Goal: Information Seeking & Learning: Learn about a topic

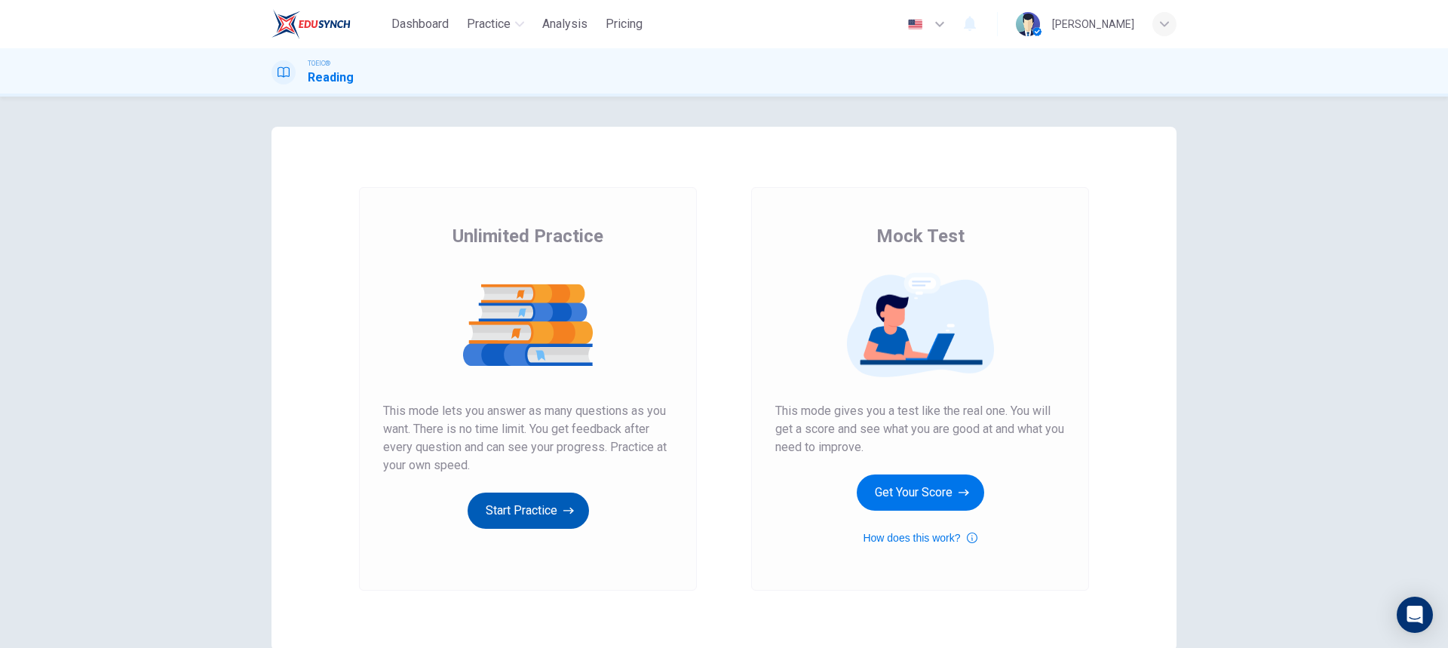
click at [522, 494] on button "Start Practice" at bounding box center [528, 510] width 121 height 36
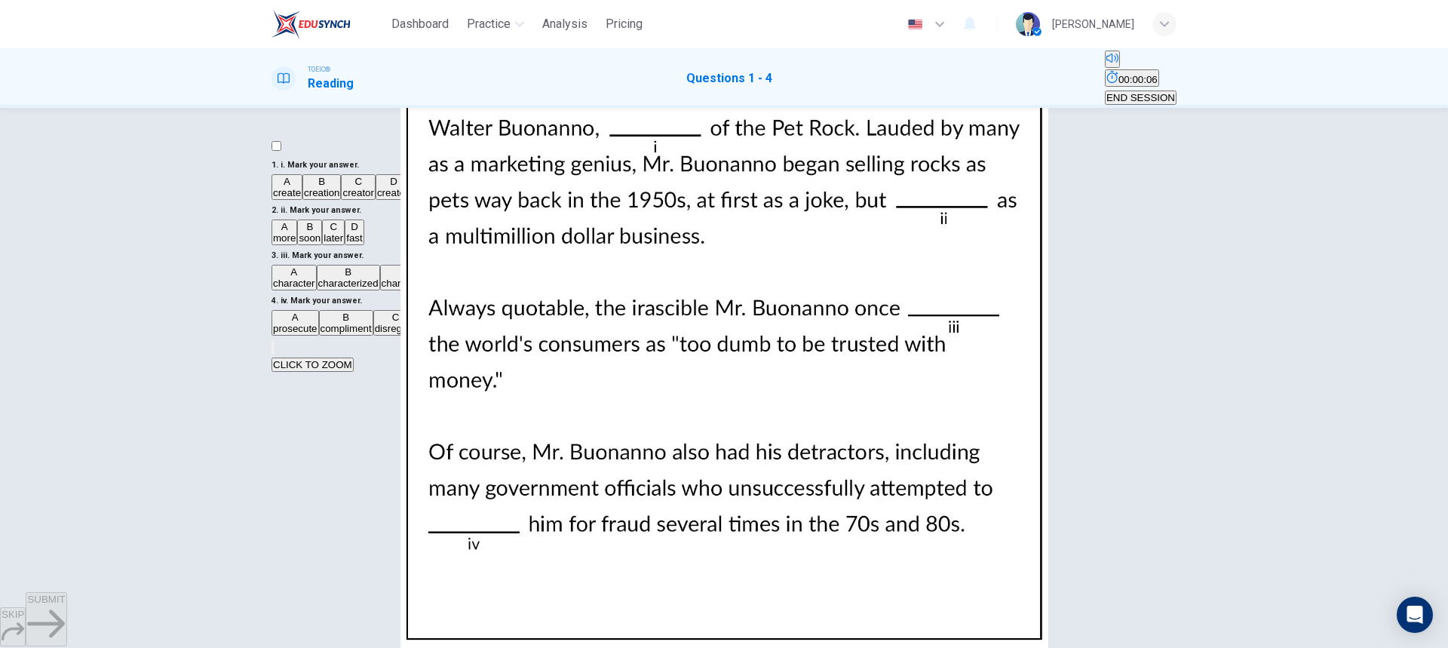
click at [981, 325] on img at bounding box center [724, 324] width 1448 height 648
click at [1436, 648] on div at bounding box center [724, 648] width 1448 height 0
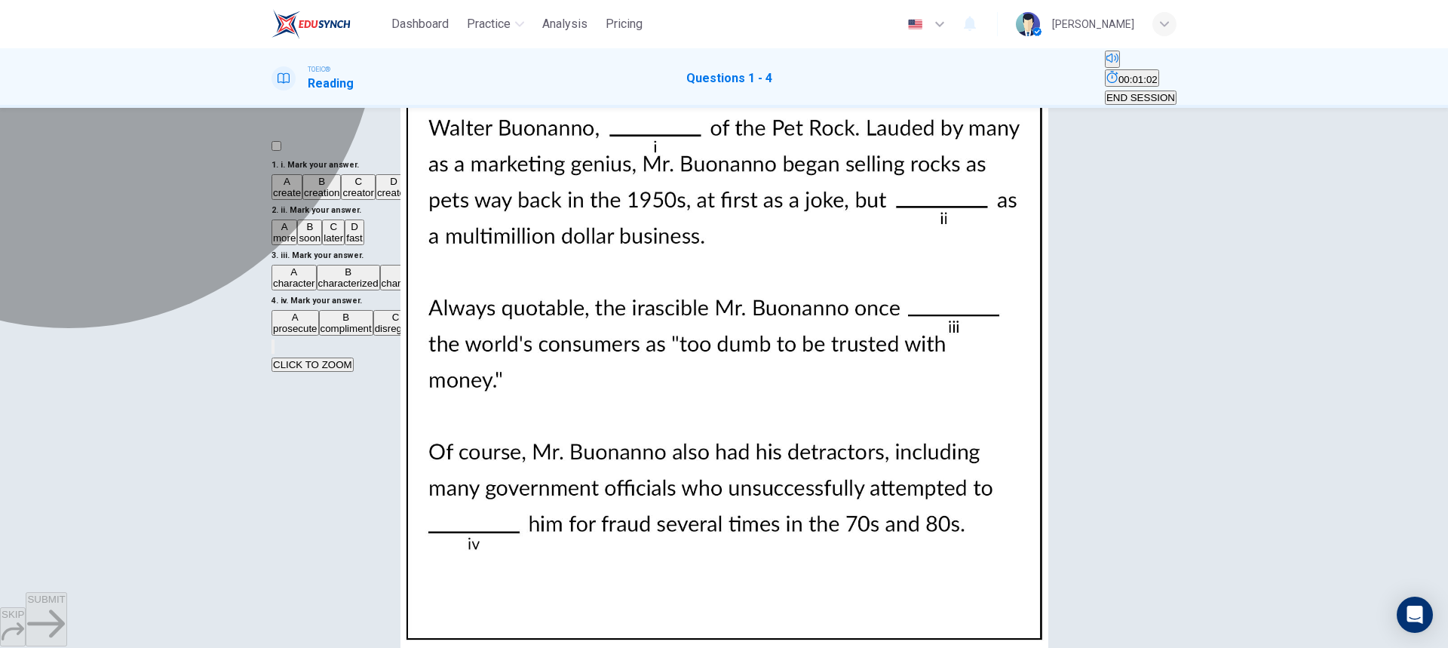
click at [361, 198] on span "creator" at bounding box center [357, 192] width 31 height 11
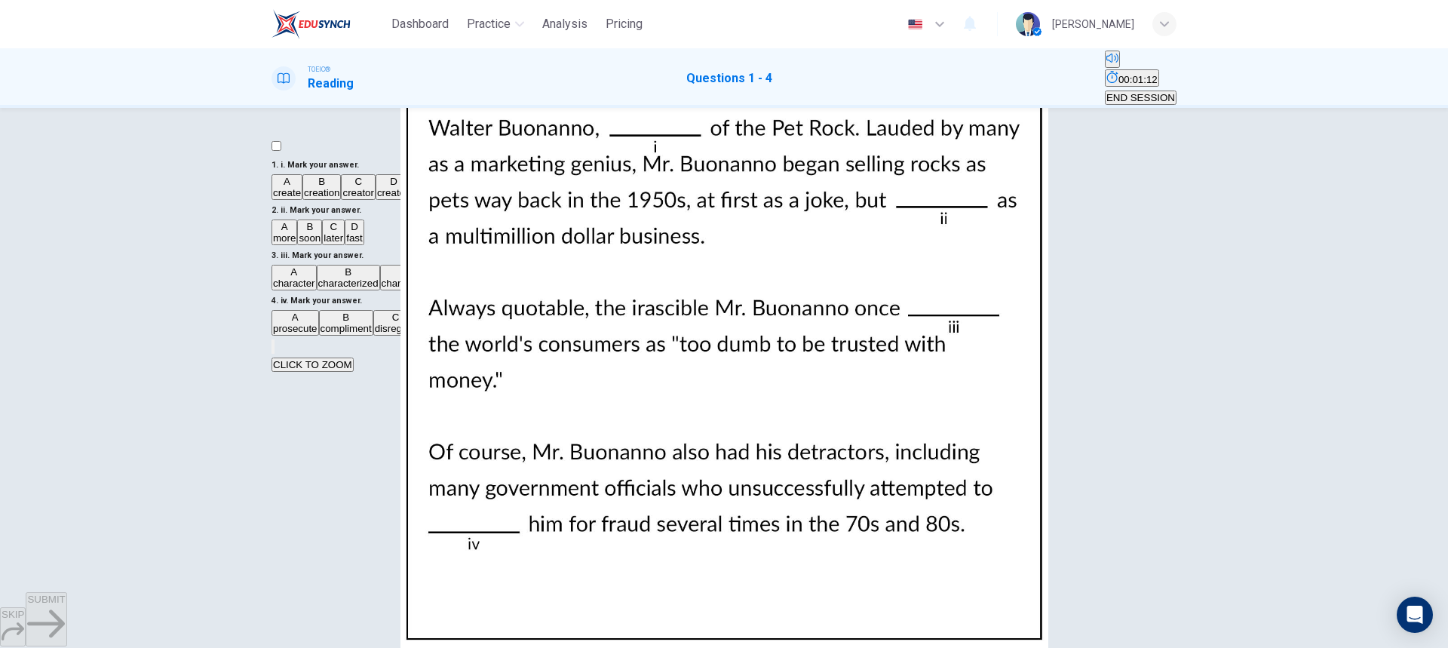
click at [1036, 252] on img at bounding box center [724, 324] width 1448 height 648
click at [1062, 212] on img at bounding box center [724, 324] width 1448 height 648
click at [1420, 648] on div at bounding box center [724, 648] width 1448 height 0
click at [321, 244] on span "soon" at bounding box center [310, 237] width 22 height 11
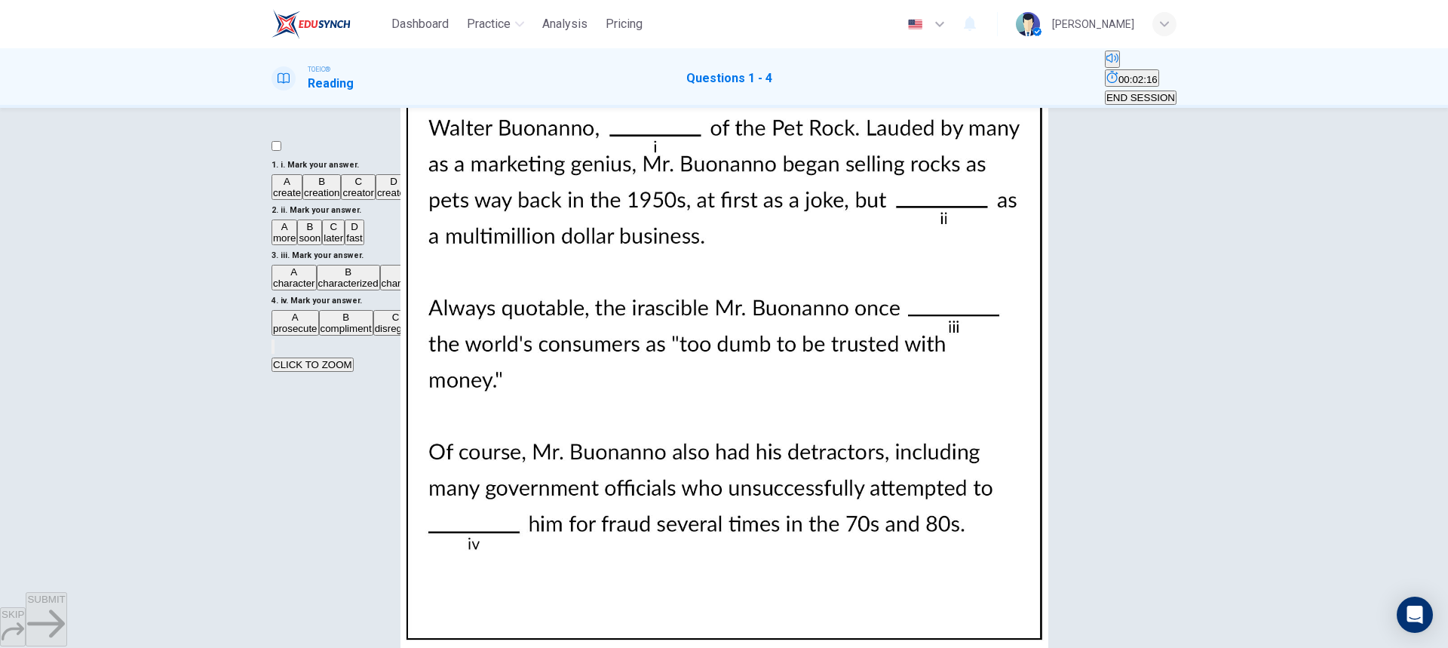
scroll to position [226, 0]
click at [940, 347] on img at bounding box center [724, 324] width 1448 height 648
click at [933, 367] on img at bounding box center [724, 324] width 1448 height 648
click at [1438, 648] on div at bounding box center [724, 648] width 1448 height 0
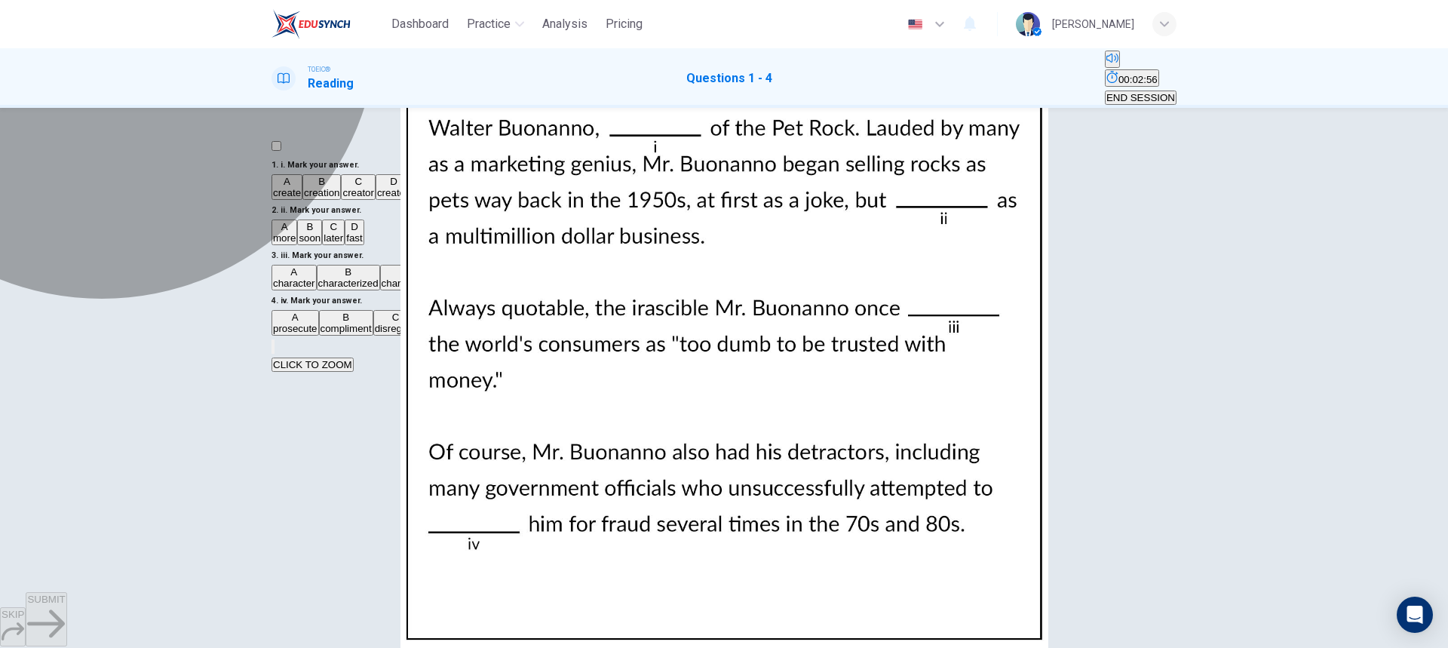
click at [379, 289] on span "characterized" at bounding box center [348, 283] width 60 height 11
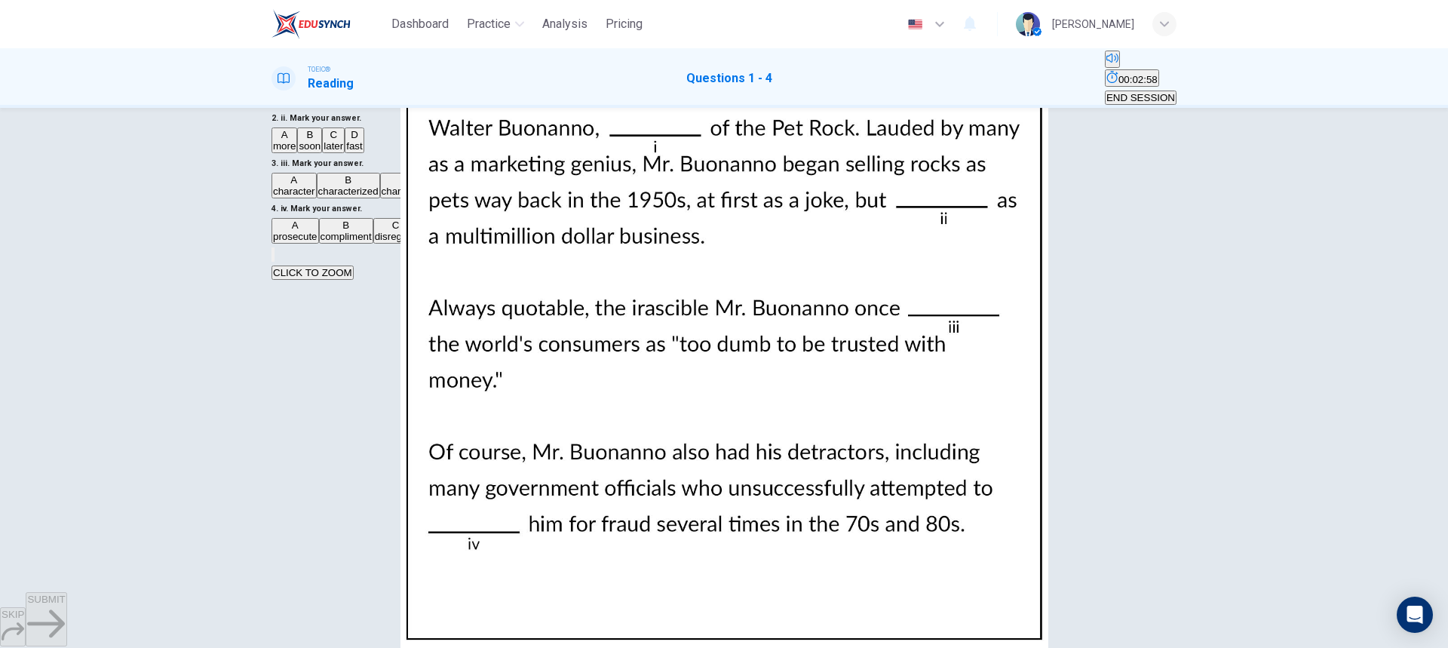
scroll to position [94, 0]
click at [910, 305] on img at bounding box center [724, 324] width 1448 height 648
click at [1434, 648] on div at bounding box center [724, 648] width 1448 height 0
click at [319, 242] on button "A prosecute" at bounding box center [296, 229] width 48 height 26
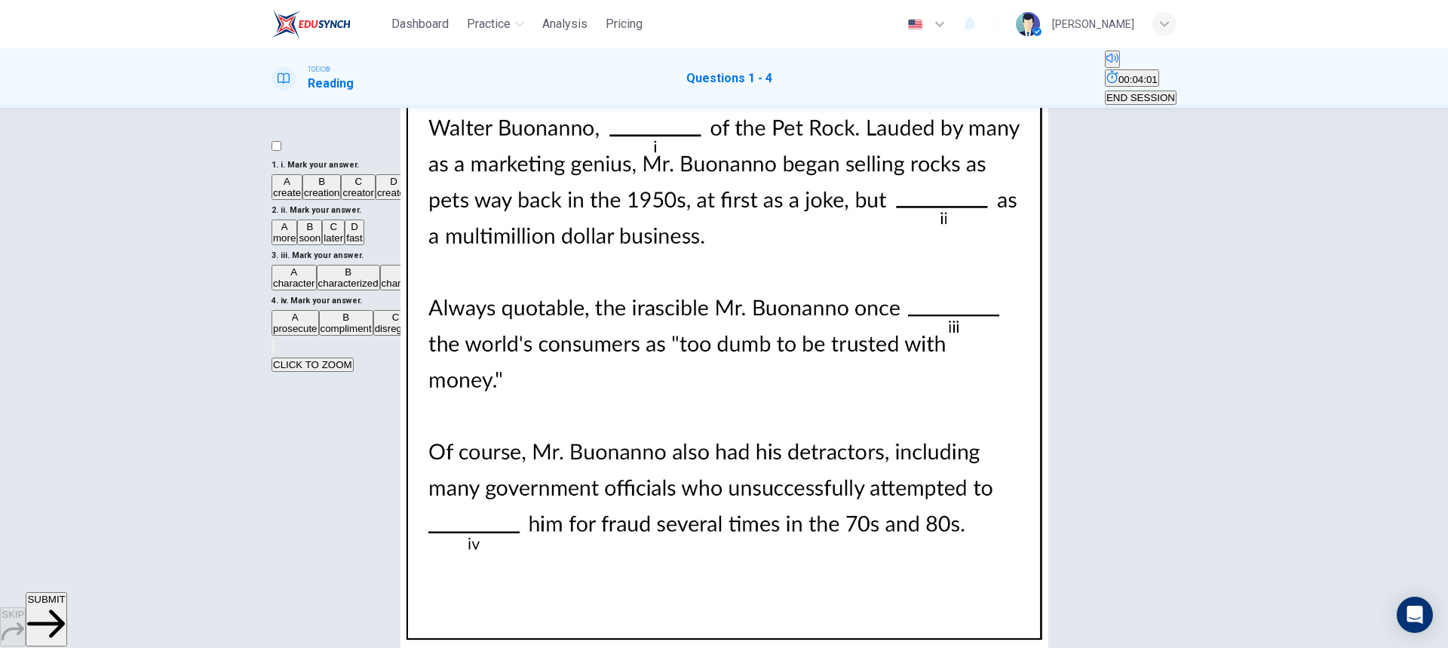
scroll to position [375, 0]
click at [65, 605] on span "SUBMIT" at bounding box center [46, 599] width 38 height 11
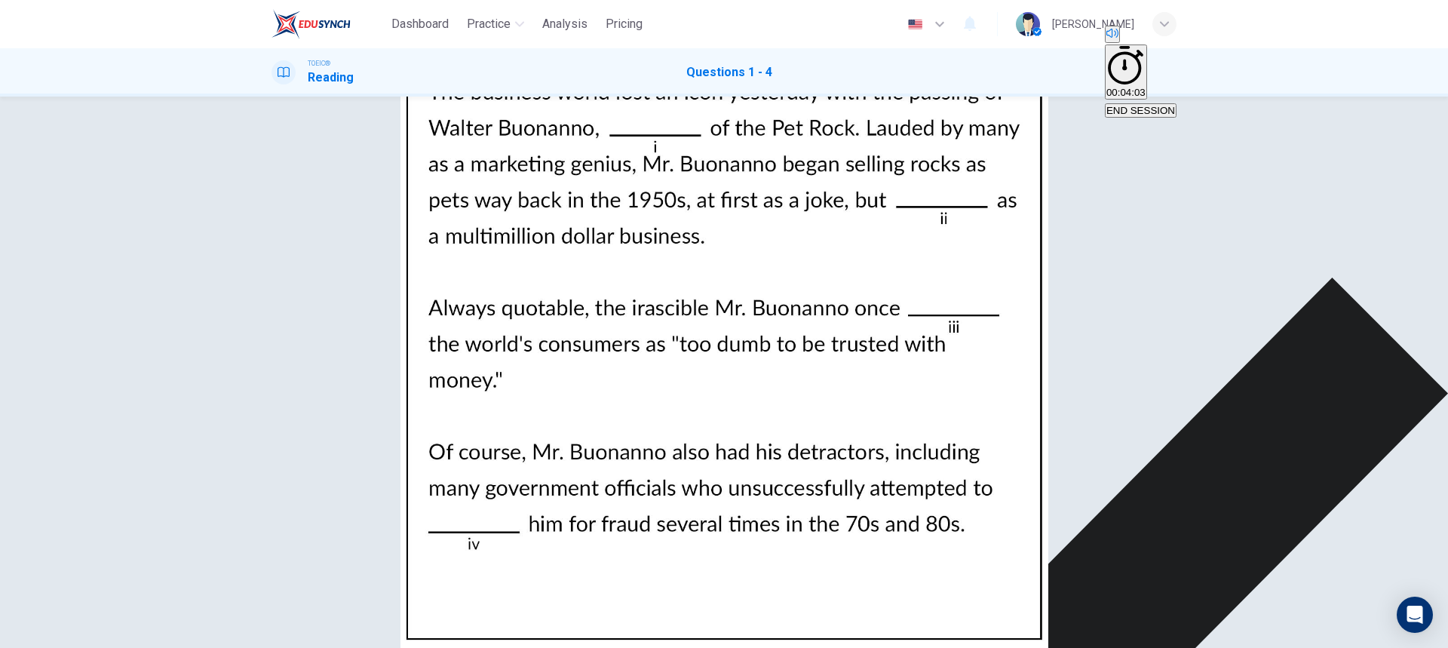
scroll to position [151, 0]
click at [1015, 401] on img at bounding box center [724, 324] width 1448 height 648
click at [1435, 648] on div at bounding box center [724, 648] width 1448 height 0
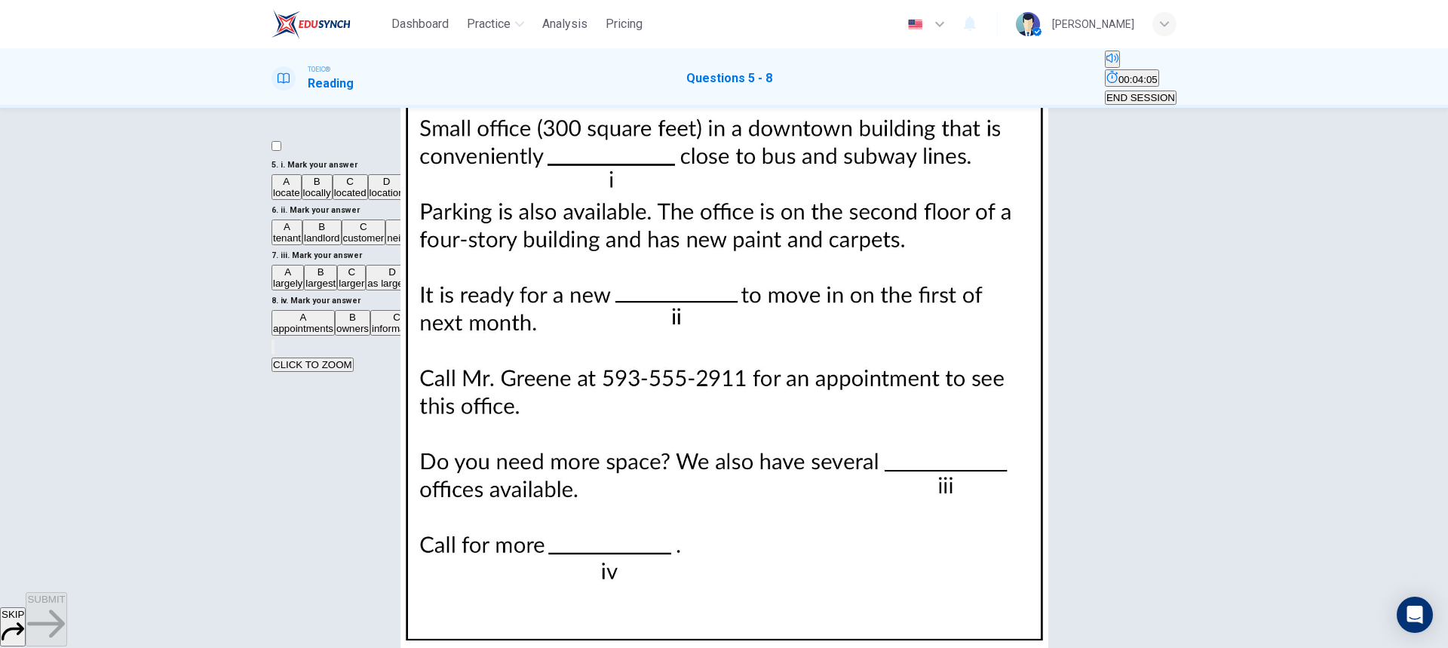
scroll to position [0, 0]
click at [966, 286] on img at bounding box center [724, 324] width 1448 height 648
click at [1442, 648] on div at bounding box center [724, 648] width 1448 height 0
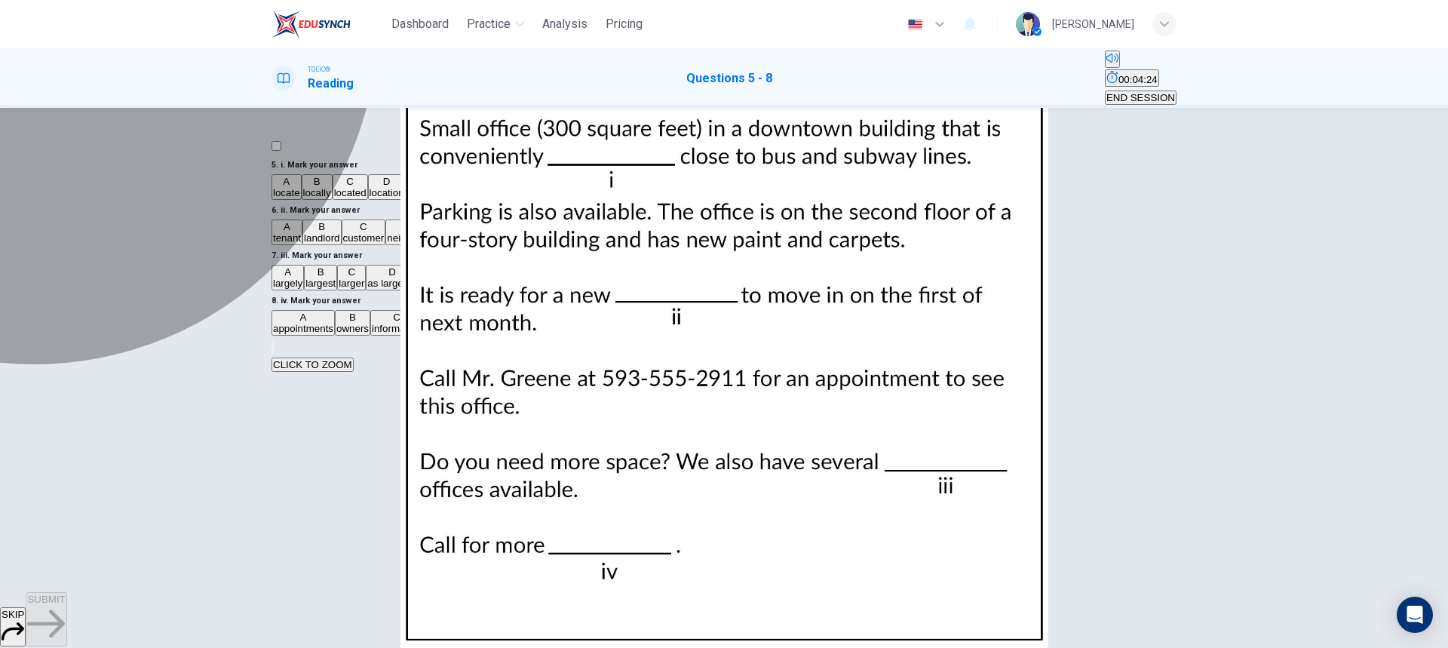
click at [333, 200] on button "C located" at bounding box center [350, 187] width 35 height 26
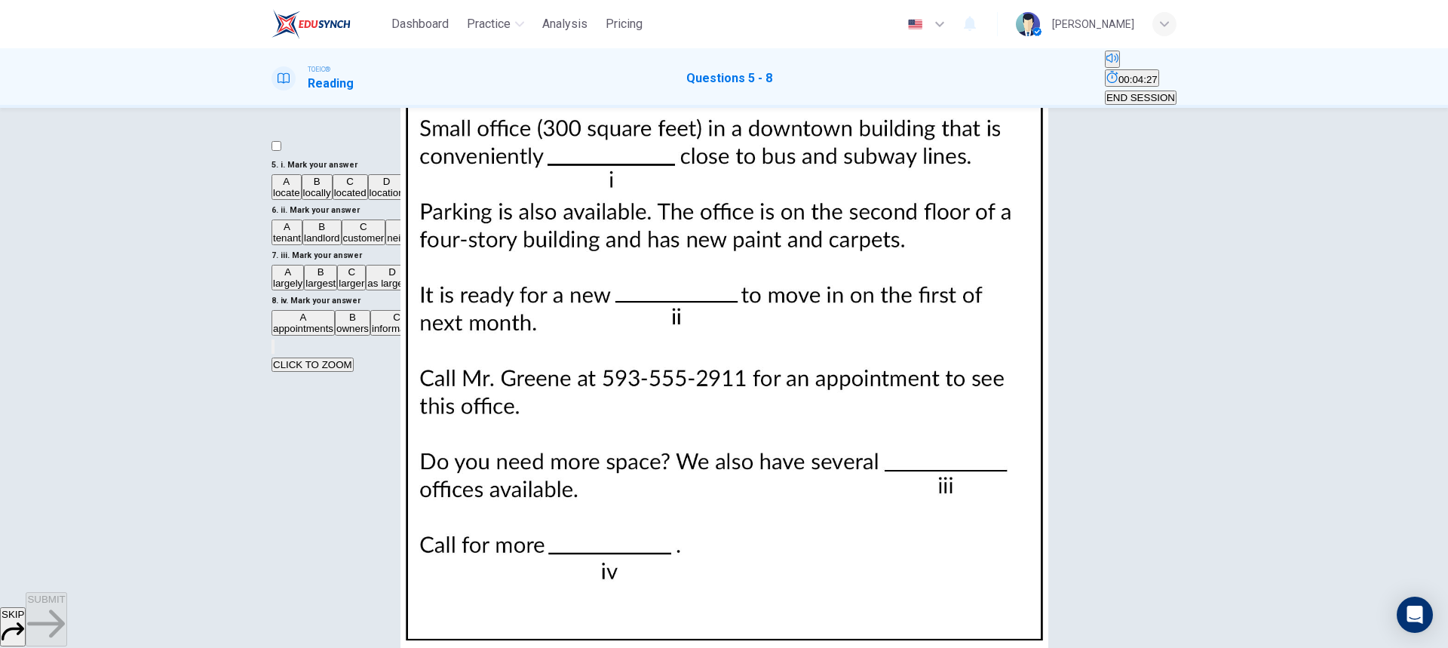
scroll to position [151, 0]
click at [904, 346] on img at bounding box center [724, 324] width 1448 height 648
click at [1441, 648] on div at bounding box center [724, 648] width 1448 height 0
click at [302, 245] on button "A tenant" at bounding box center [287, 232] width 31 height 26
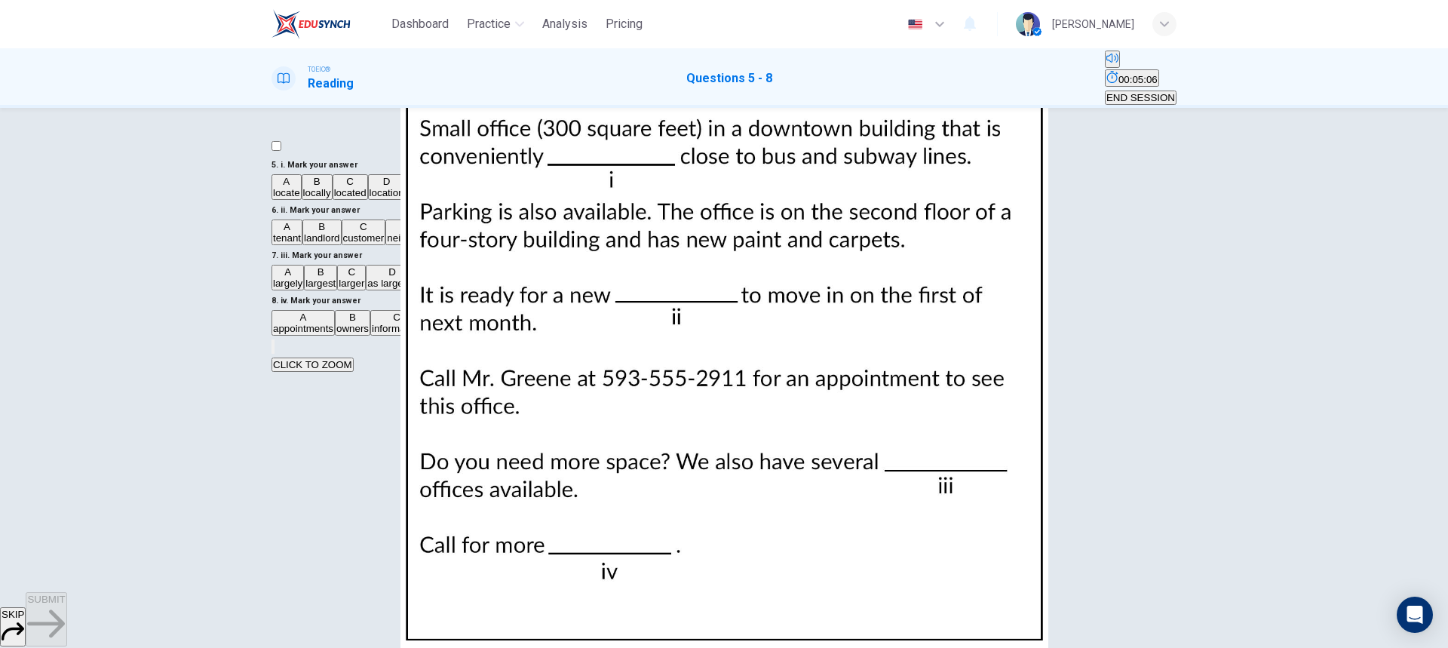
click at [897, 347] on img at bounding box center [724, 324] width 1448 height 648
click at [1423, 648] on div at bounding box center [724, 648] width 1448 height 0
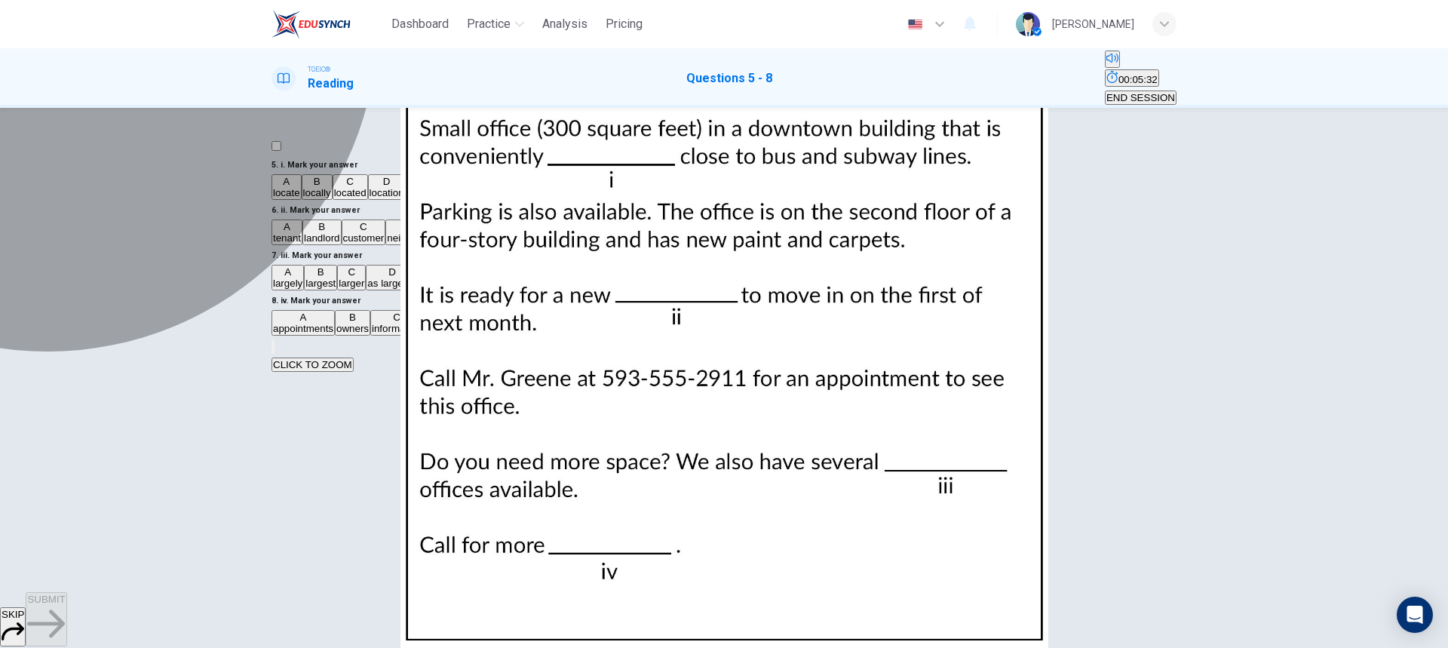
click at [340, 289] on span "larger" at bounding box center [352, 283] width 26 height 11
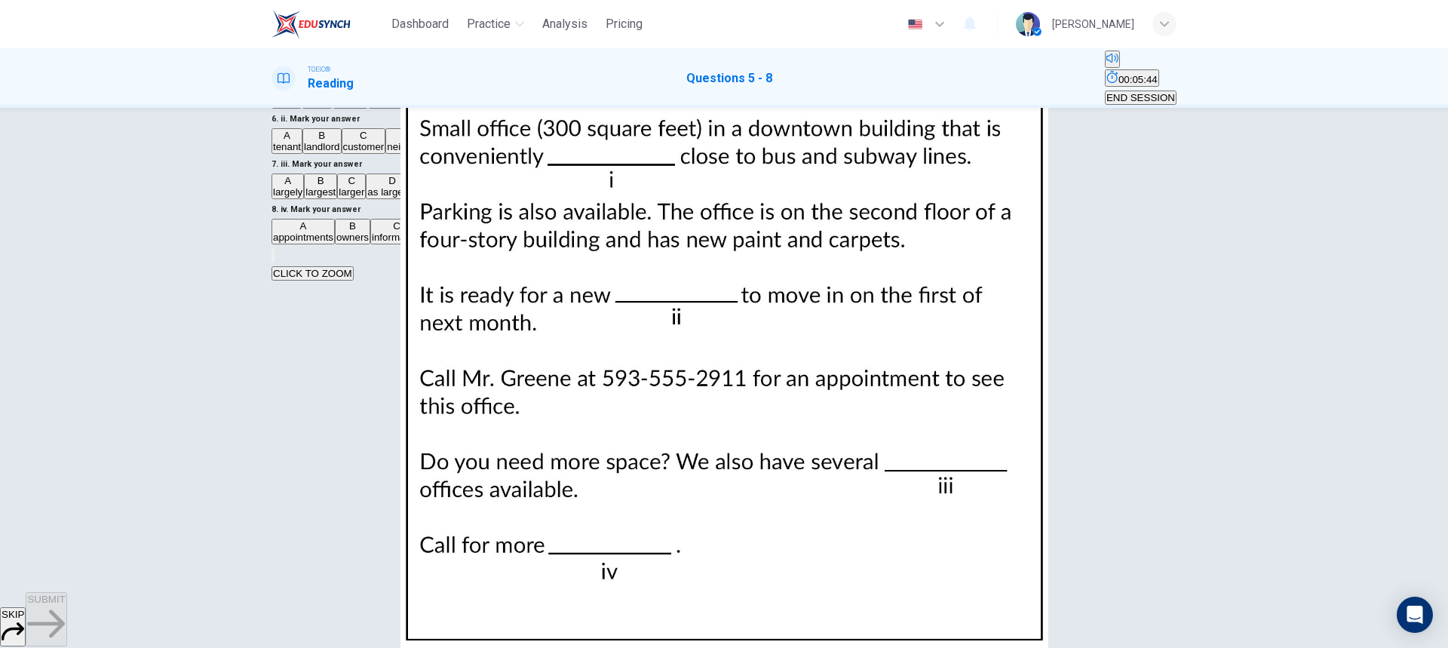
scroll to position [94, 0]
click at [372, 241] on span "information" at bounding box center [397, 234] width 50 height 11
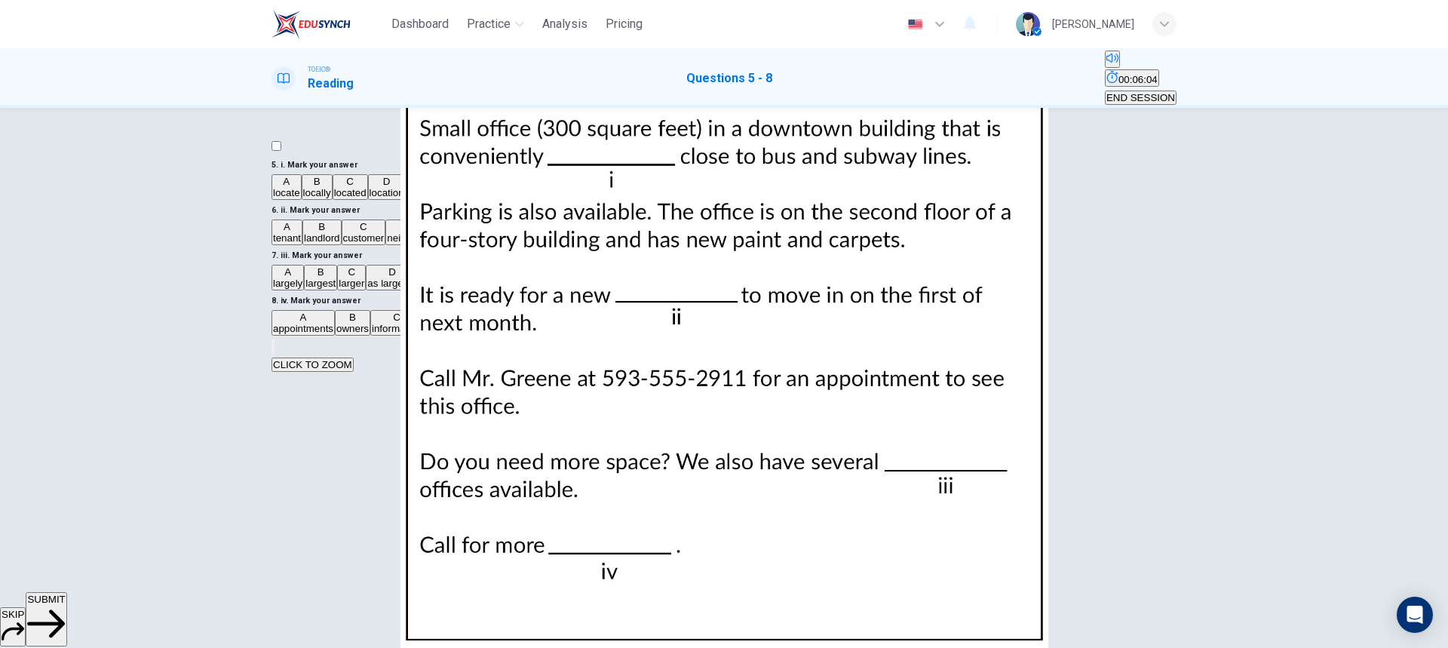
scroll to position [75, 0]
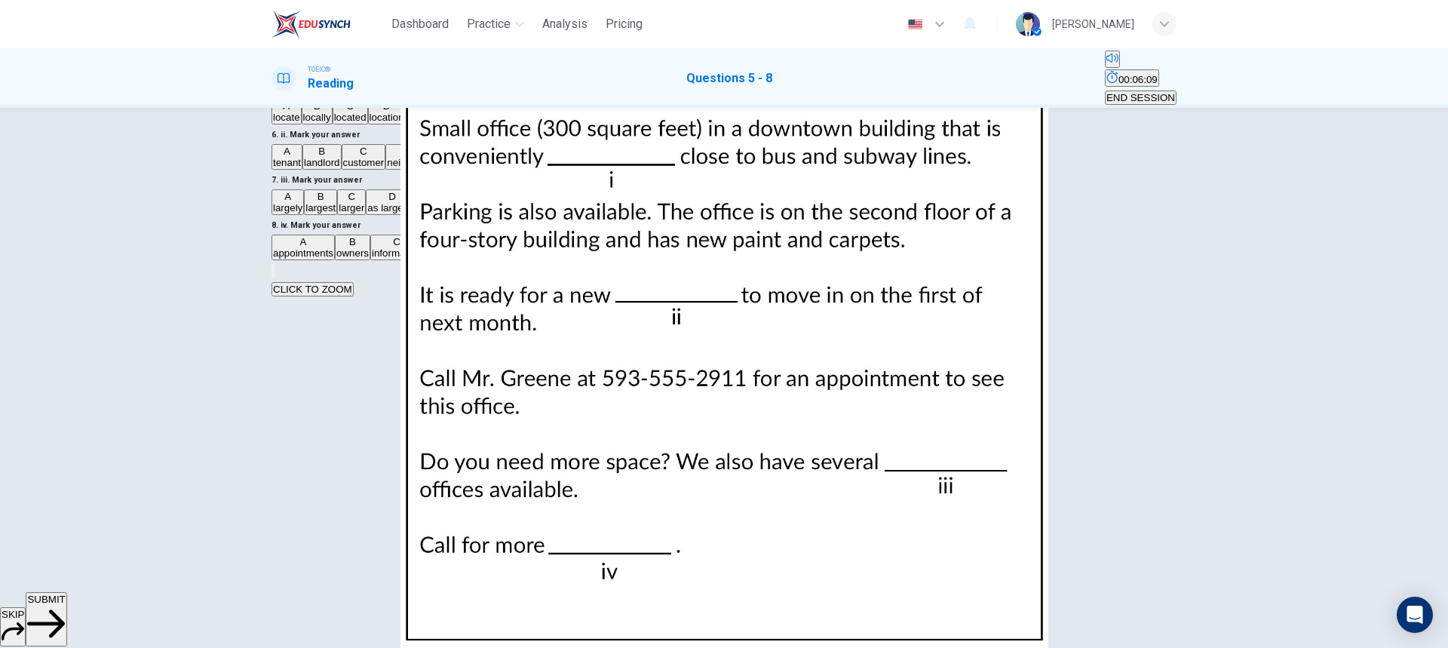
click at [931, 299] on img at bounding box center [724, 324] width 1448 height 648
click at [1423, 648] on div at bounding box center [724, 648] width 1448 height 0
click at [65, 605] on span "SUBMIT" at bounding box center [46, 599] width 38 height 11
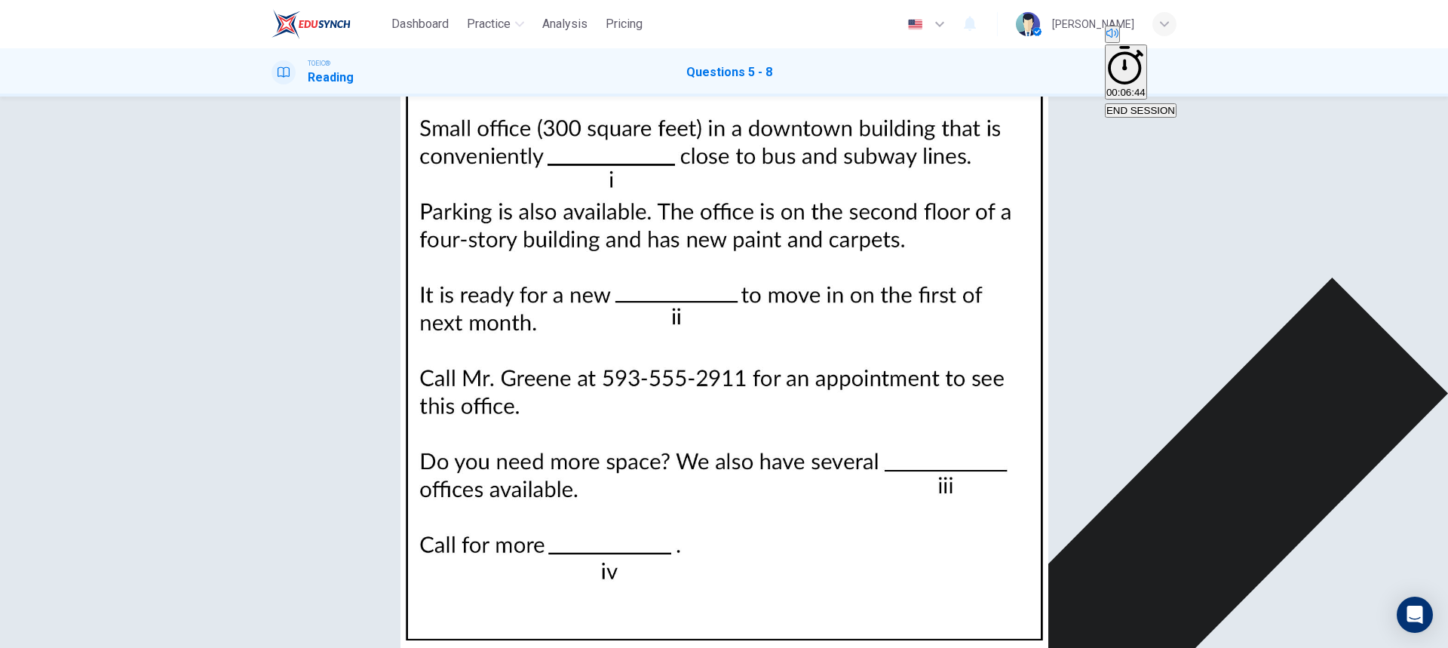
scroll to position [0, 0]
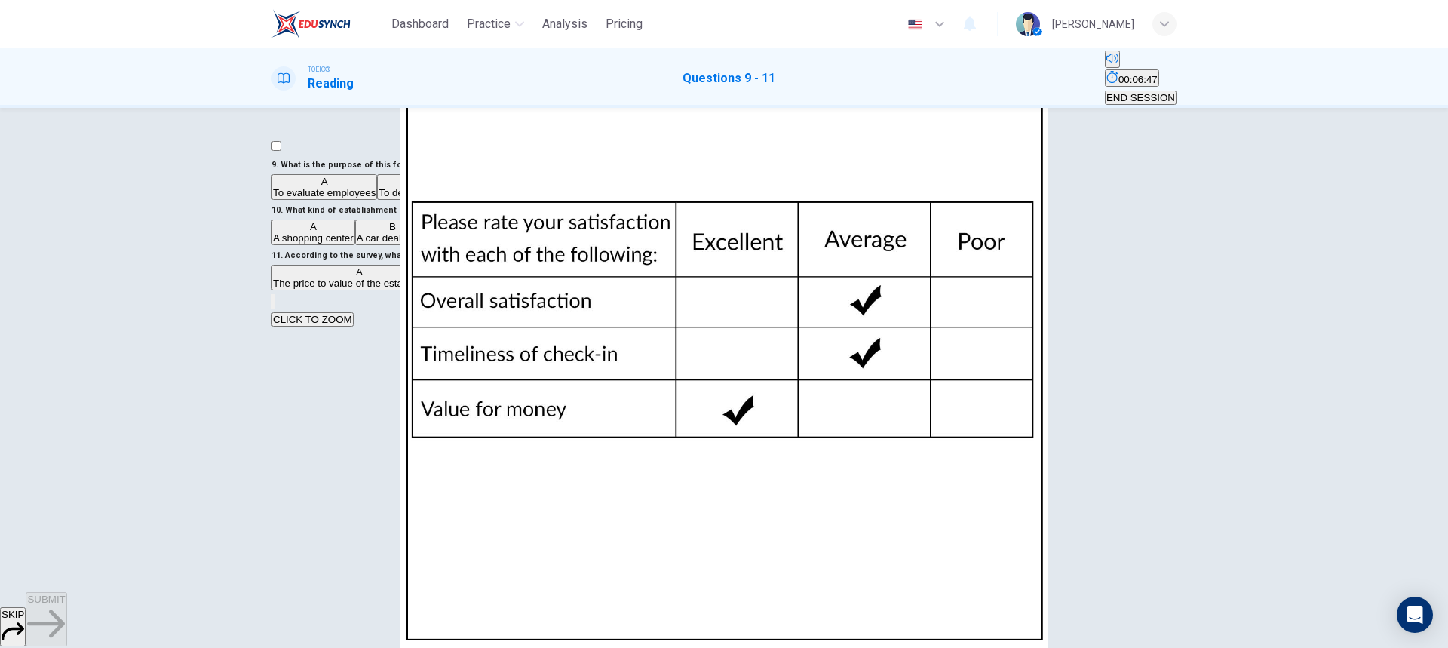
click at [996, 304] on img at bounding box center [724, 324] width 1448 height 648
click at [1441, 648] on div at bounding box center [724, 648] width 1448 height 0
click at [750, 198] on span "To evaluate clients' experiences" at bounding box center [821, 192] width 142 height 11
click at [888, 302] on img at bounding box center [724, 324] width 1448 height 648
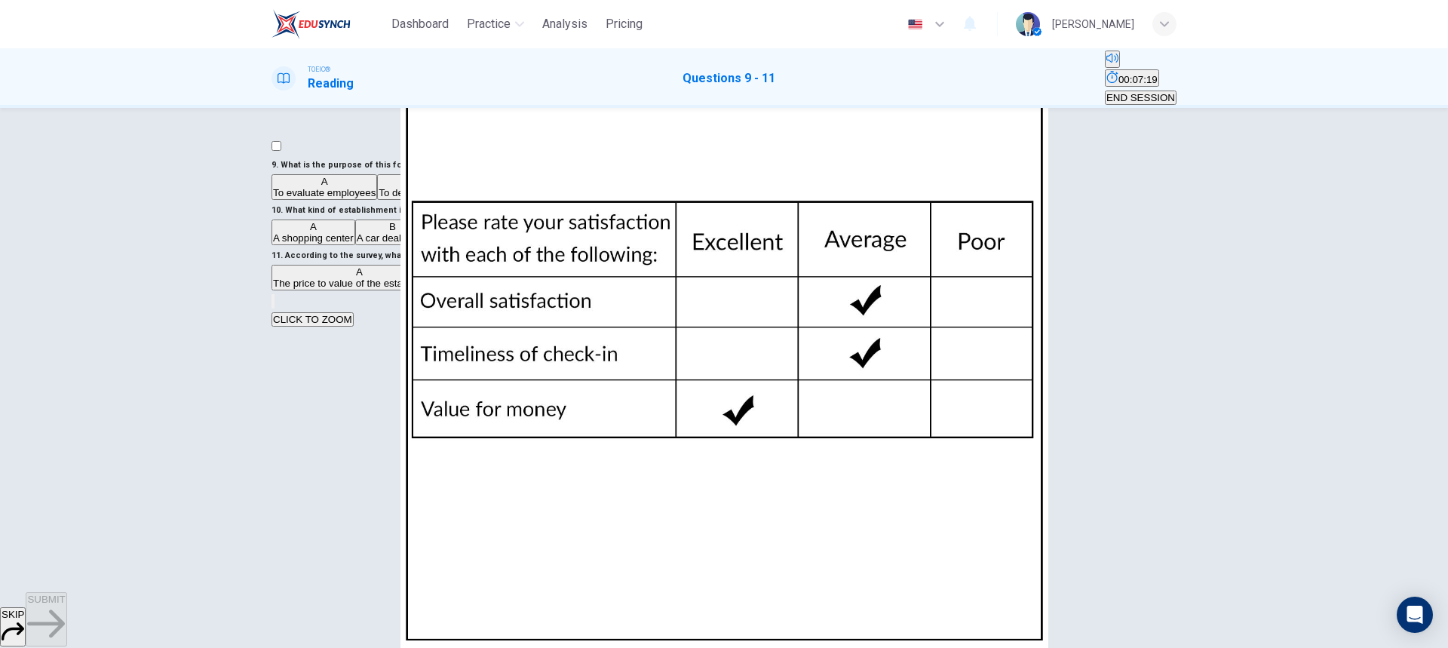
click at [1441, 648] on div at bounding box center [724, 648] width 1448 height 0
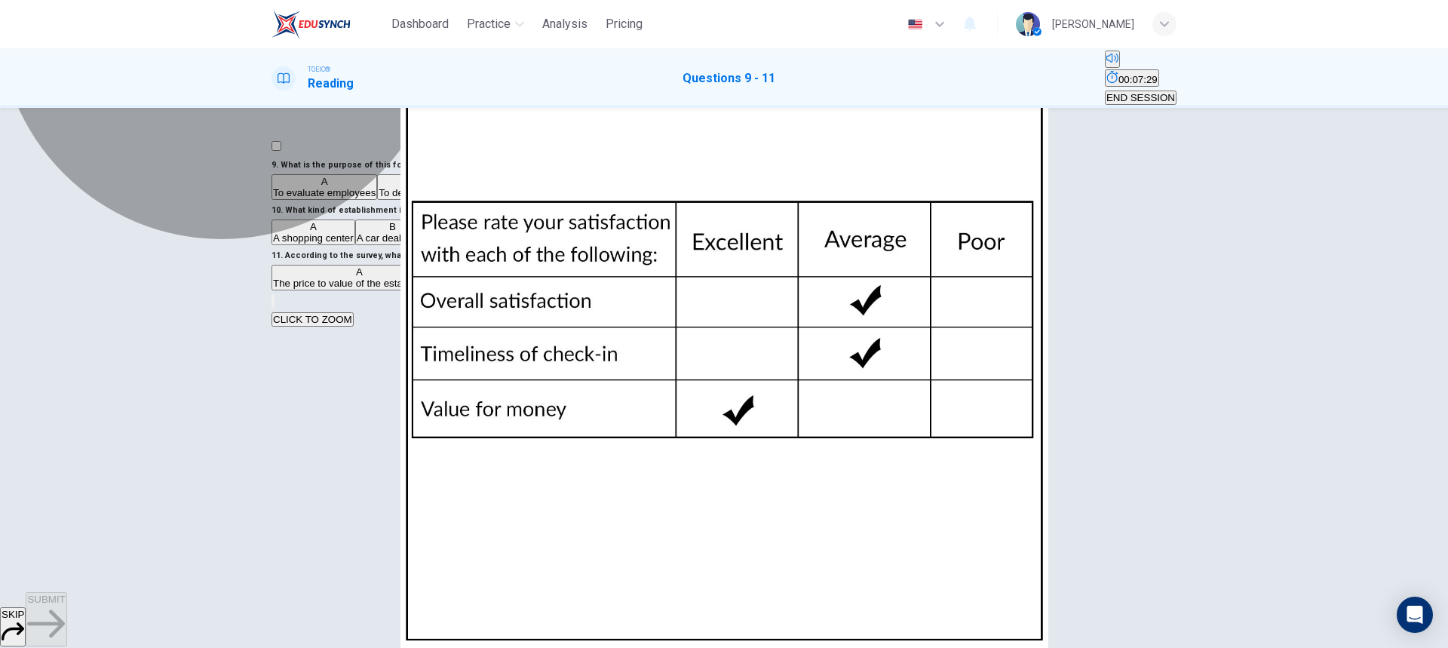
click at [514, 245] on button "C A lodging and dining establisment" at bounding box center [506, 232] width 153 height 26
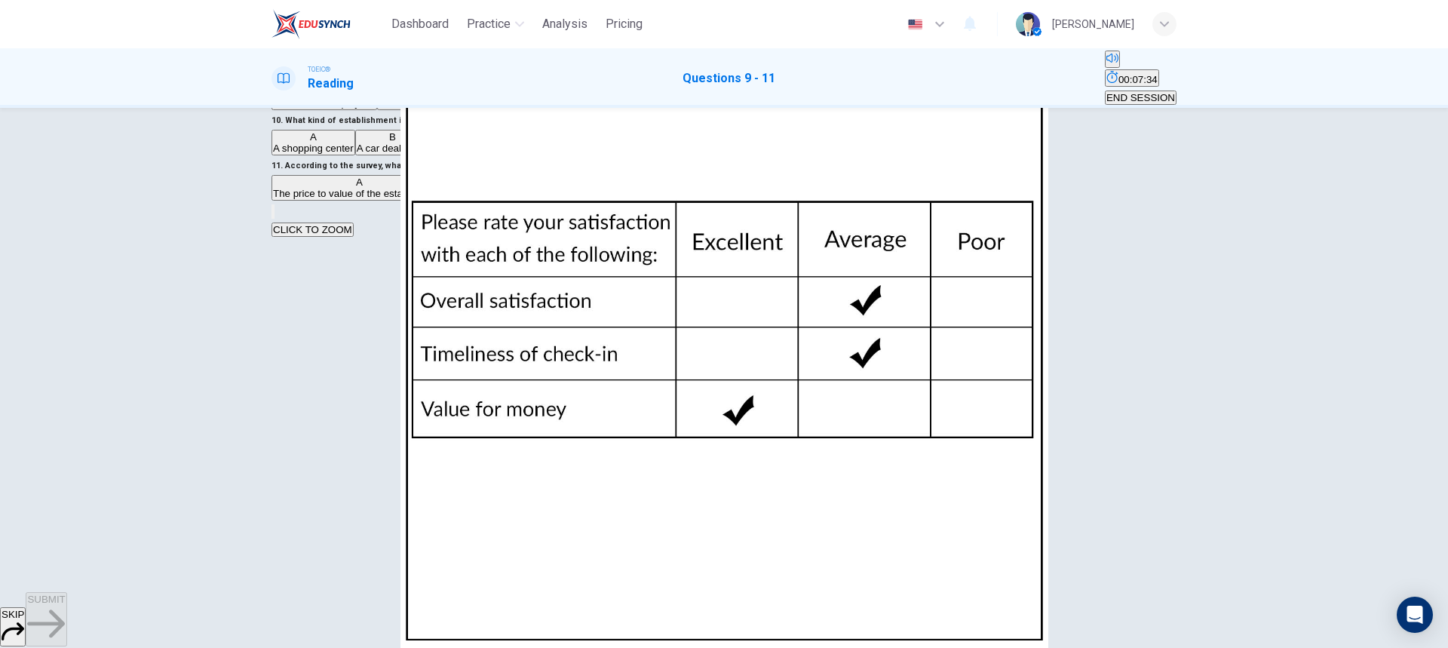
scroll to position [94, 0]
click at [1037, 304] on img at bounding box center [724, 324] width 1448 height 648
click at [1428, 648] on div at bounding box center [724, 648] width 1448 height 0
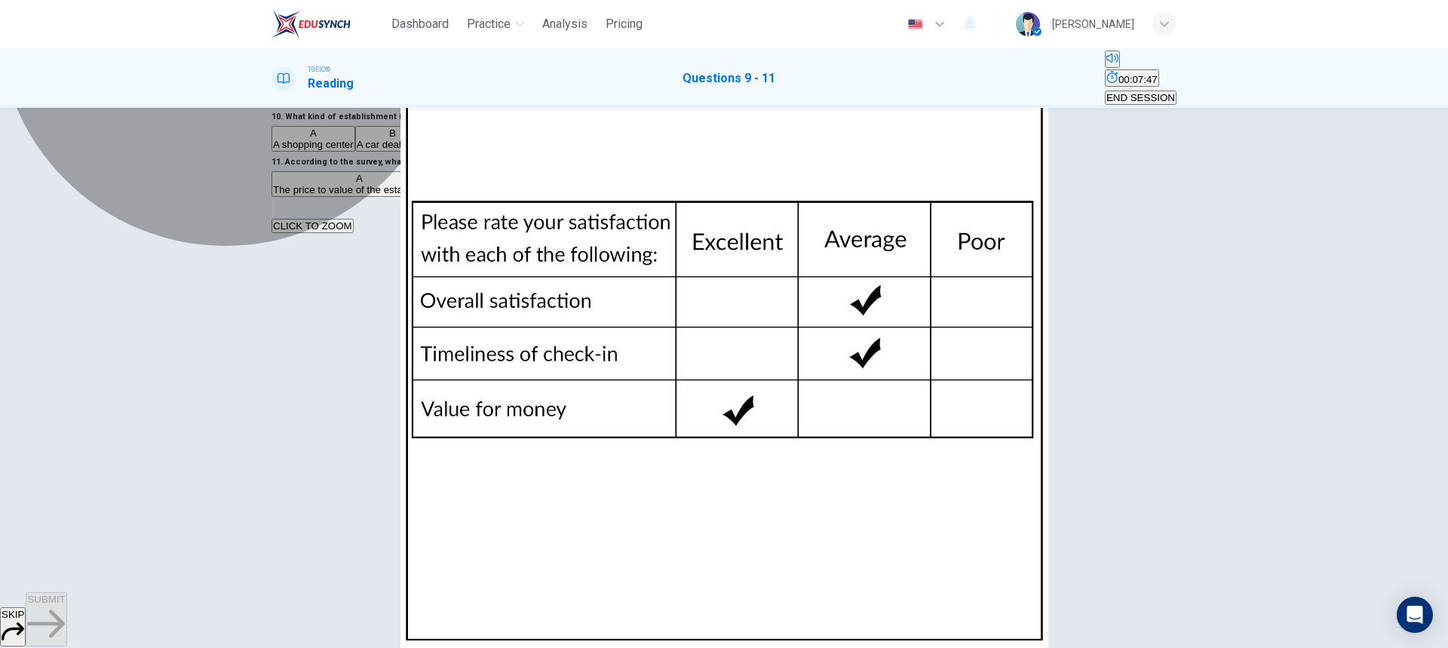
click at [446, 195] on span "The price to value of the establishment" at bounding box center [359, 189] width 173 height 11
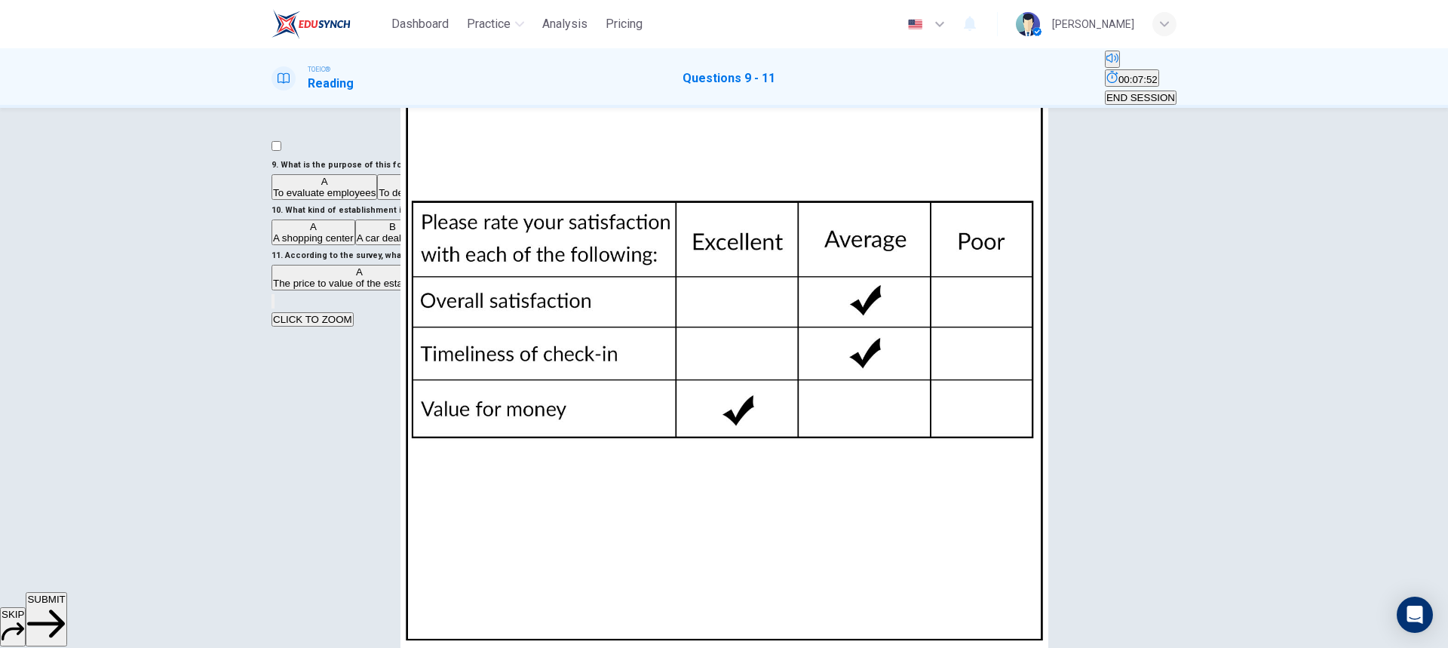
scroll to position [176, 0]
click at [66, 612] on button "SUBMIT" at bounding box center [46, 619] width 41 height 54
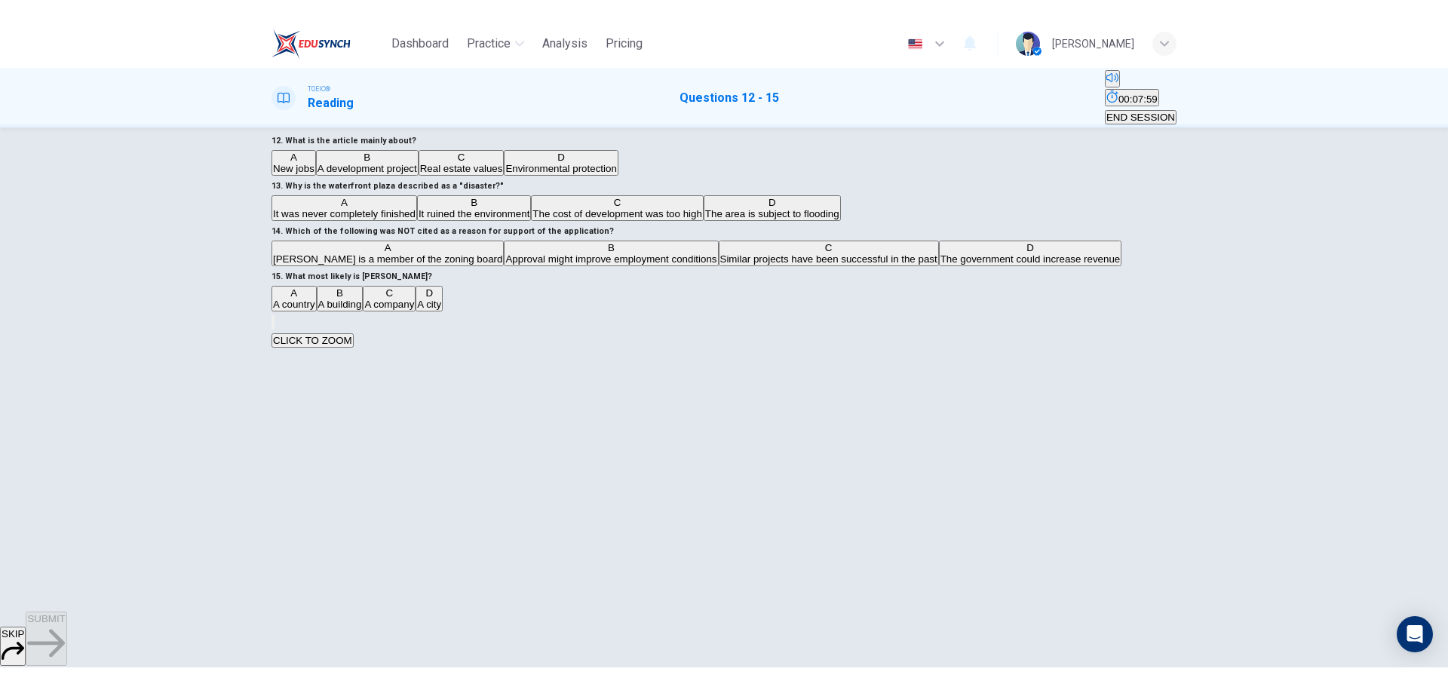
scroll to position [0, 0]
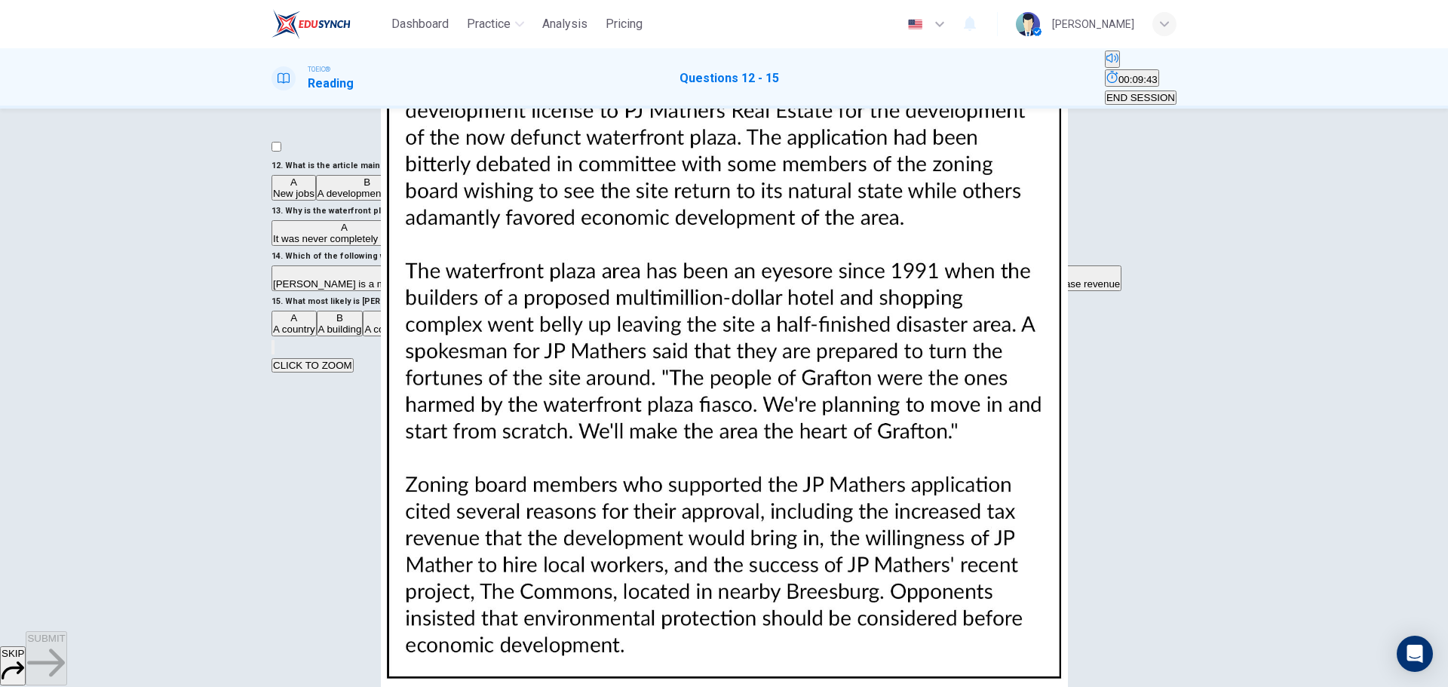
click at [947, 316] on img at bounding box center [724, 343] width 1448 height 687
click at [1435, 686] on div at bounding box center [724, 687] width 1448 height 0
click at [387, 199] on span "A development project" at bounding box center [368, 193] width 100 height 11
click at [879, 347] on img at bounding box center [724, 343] width 1448 height 687
click at [1433, 686] on div at bounding box center [724, 687] width 1448 height 0
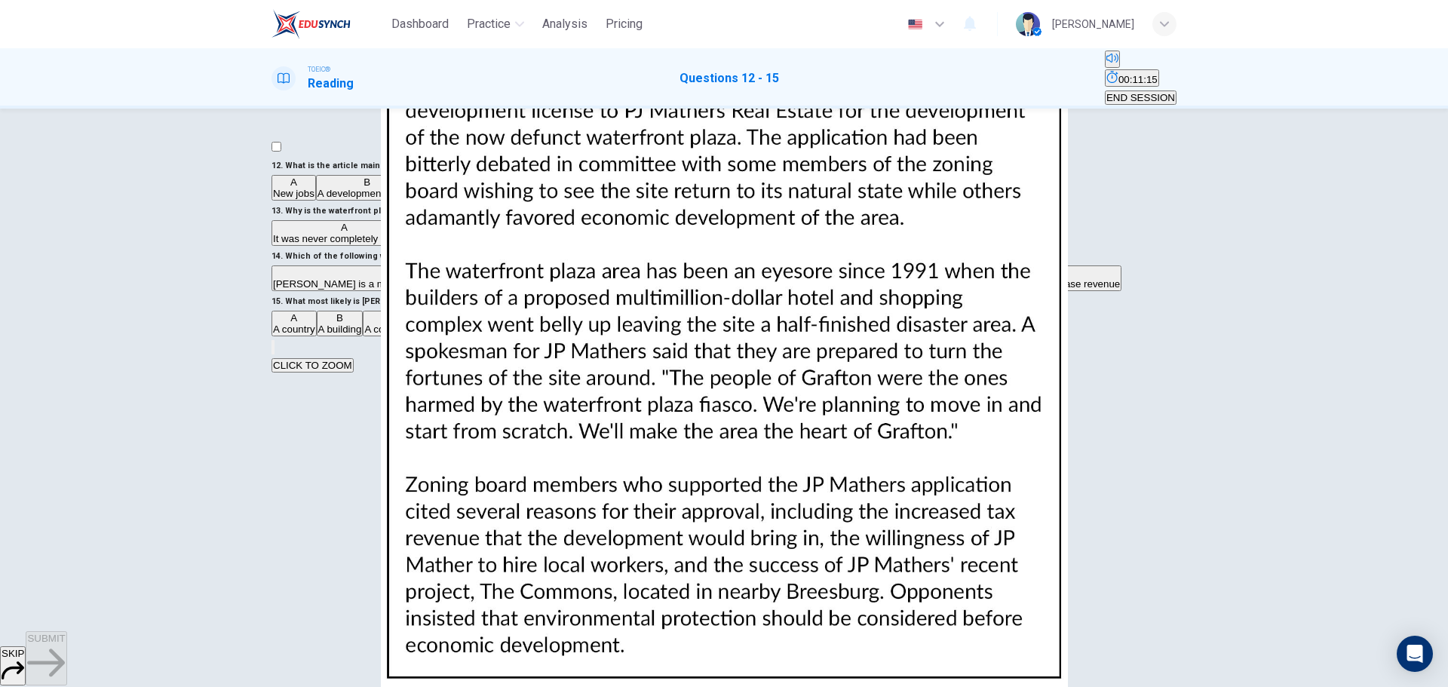
scroll to position [226, 0]
click at [944, 364] on img at bounding box center [724, 343] width 1448 height 687
click at [1441, 686] on div at bounding box center [724, 687] width 1448 height 0
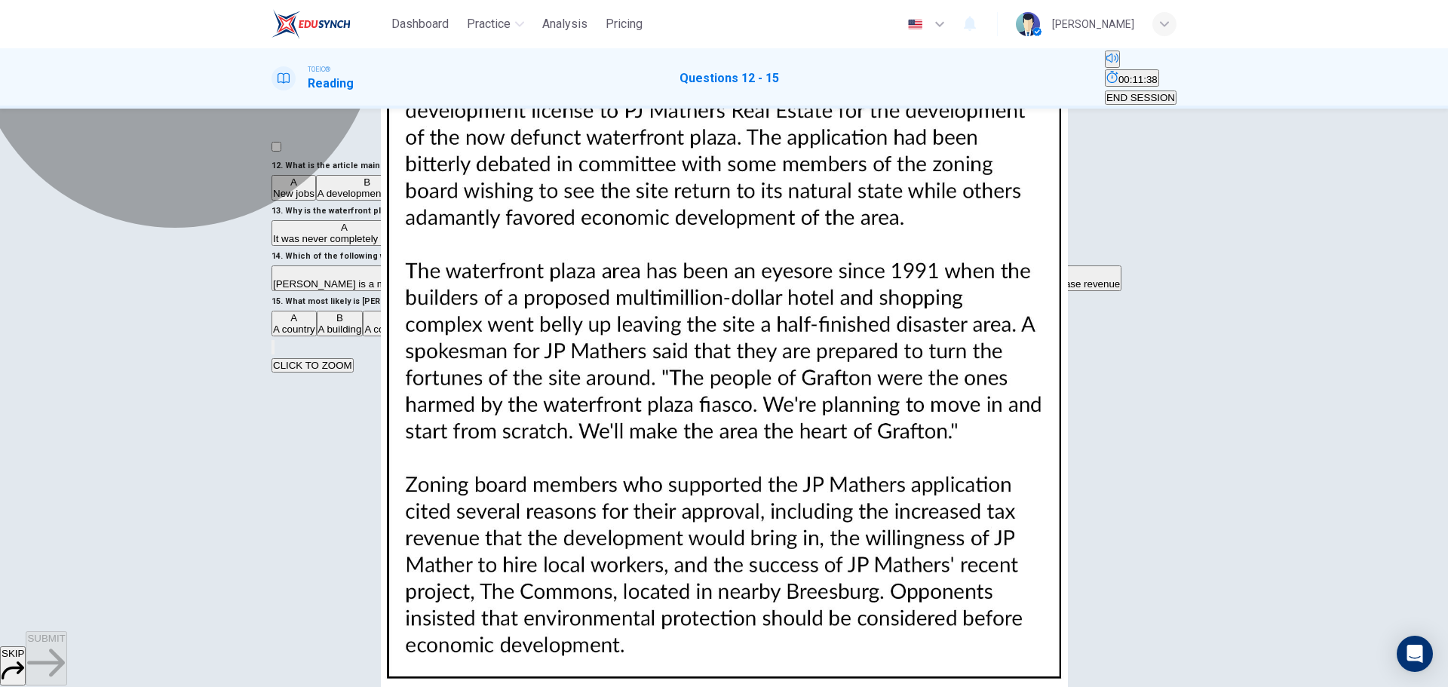
click at [416, 233] on span "It was never completely finished" at bounding box center [344, 238] width 143 height 11
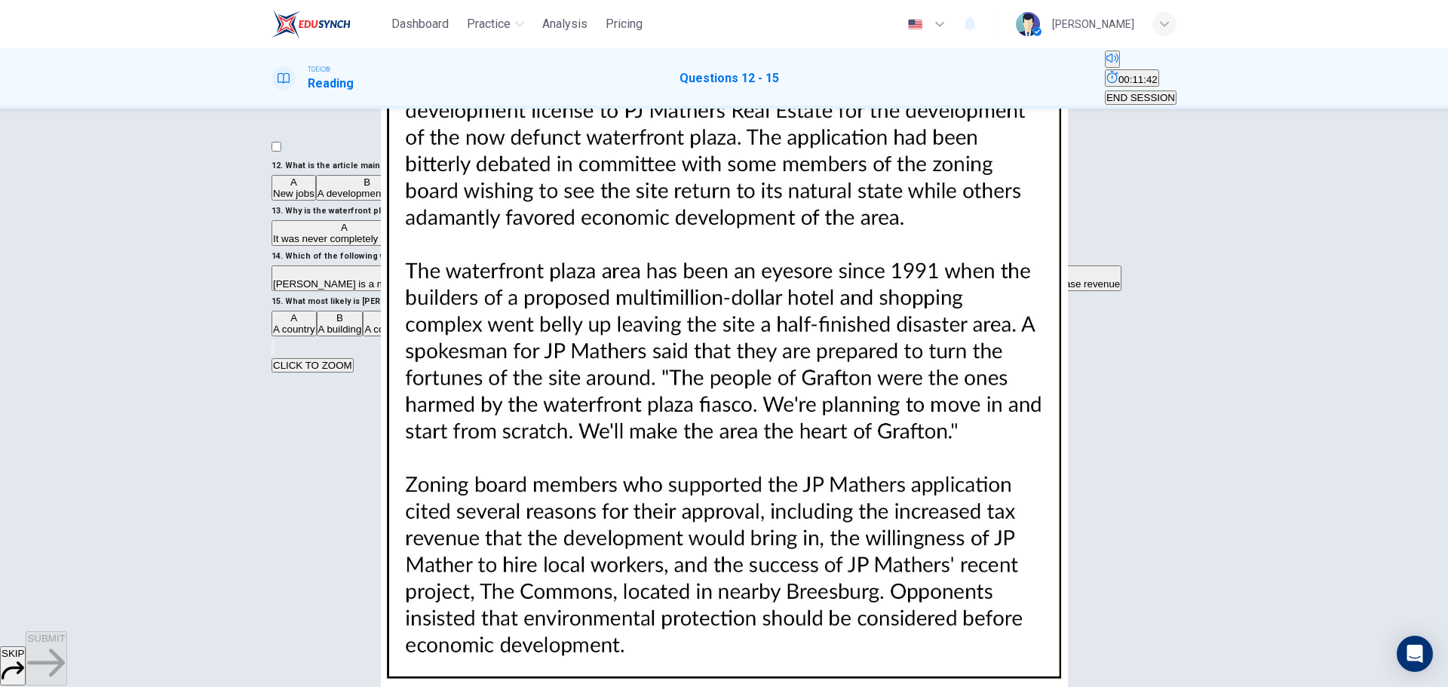
scroll to position [302, 0]
click at [864, 401] on img at bounding box center [724, 343] width 1448 height 687
click at [1439, 686] on div at bounding box center [724, 687] width 1448 height 0
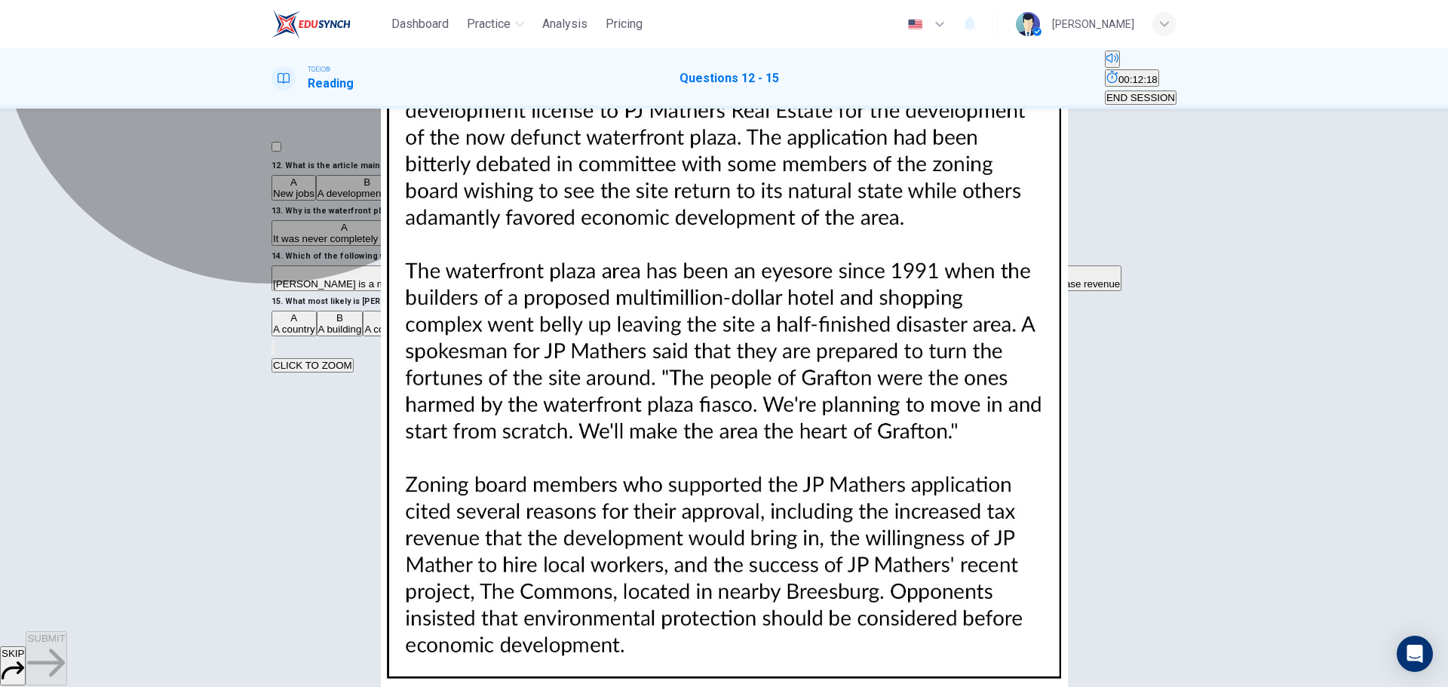
click at [561, 290] on span "Approval might improve employment conditions" at bounding box center [610, 283] width 211 height 11
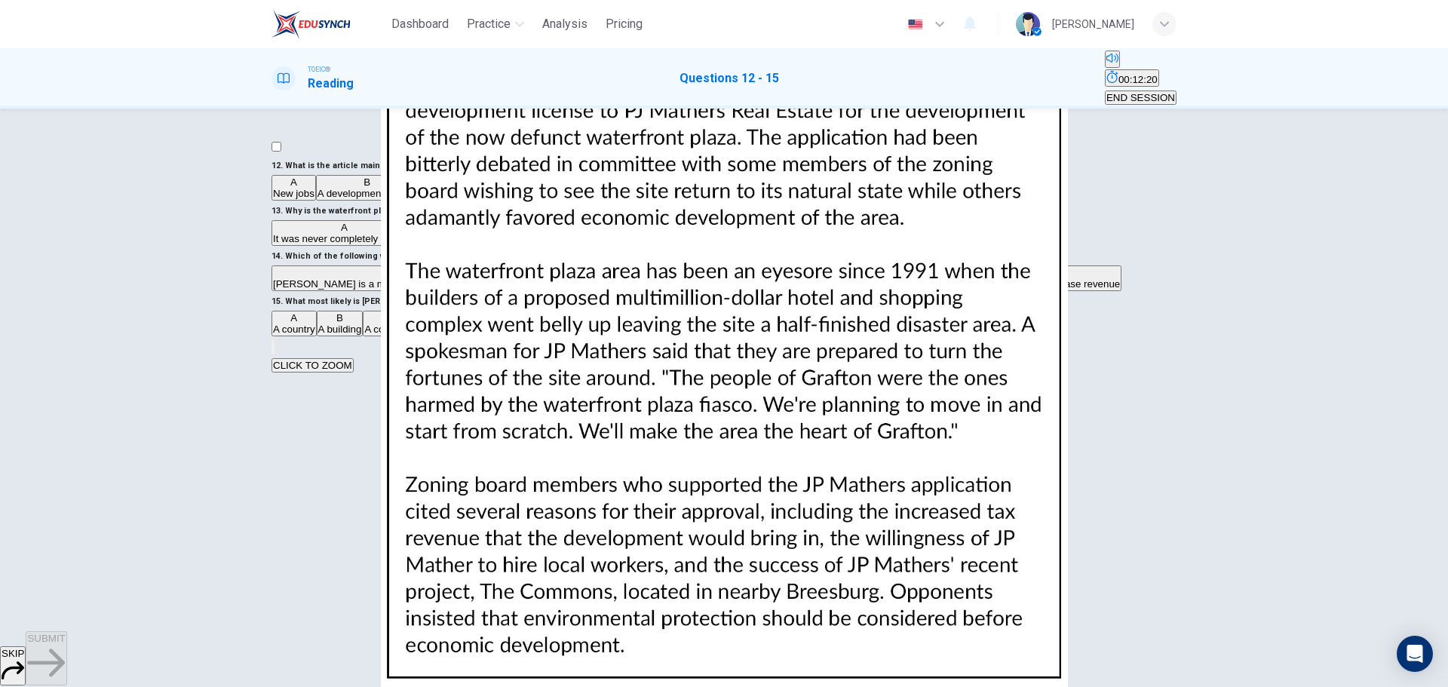
click at [944, 414] on img at bounding box center [724, 343] width 1448 height 687
click at [1436, 686] on div at bounding box center [724, 687] width 1448 height 0
click at [1032, 391] on img at bounding box center [724, 343] width 1448 height 687
click at [1444, 686] on div at bounding box center [724, 687] width 1448 height 0
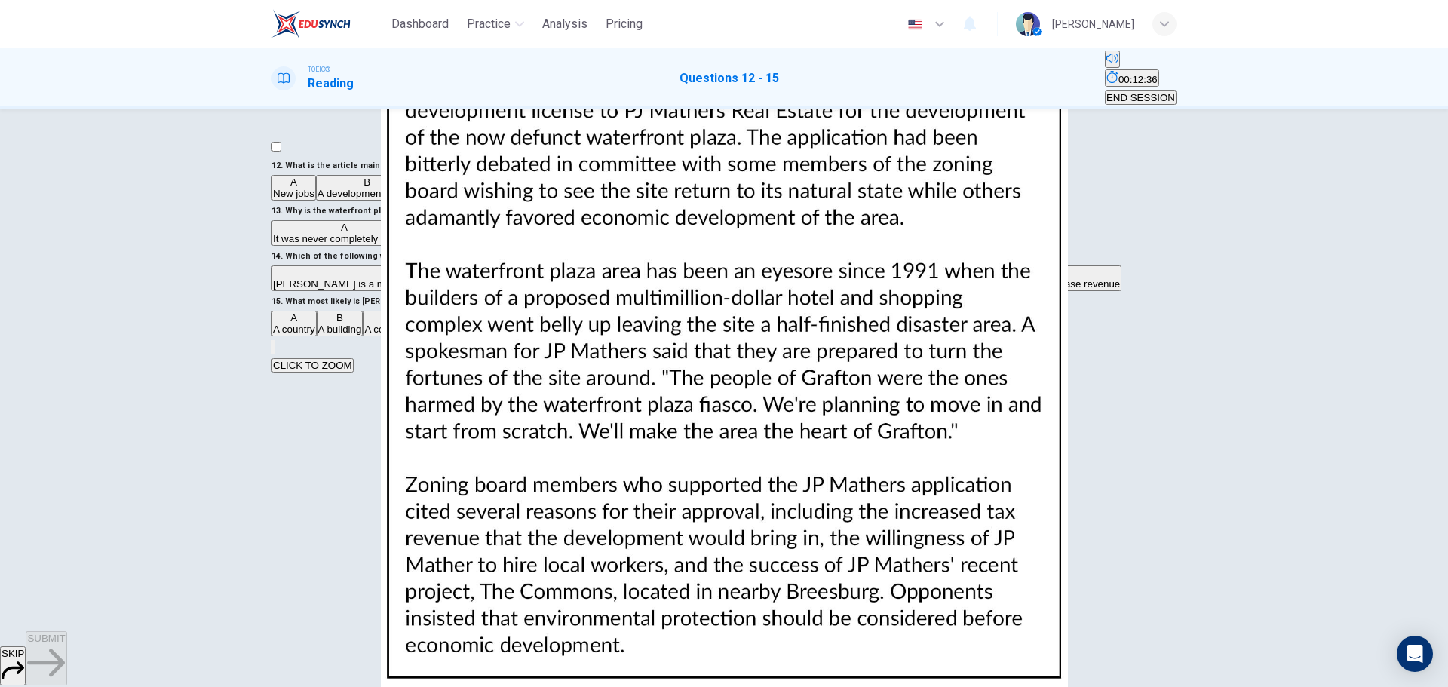
click at [999, 329] on img at bounding box center [724, 343] width 1448 height 687
click at [1441, 686] on div at bounding box center [724, 687] width 1448 height 0
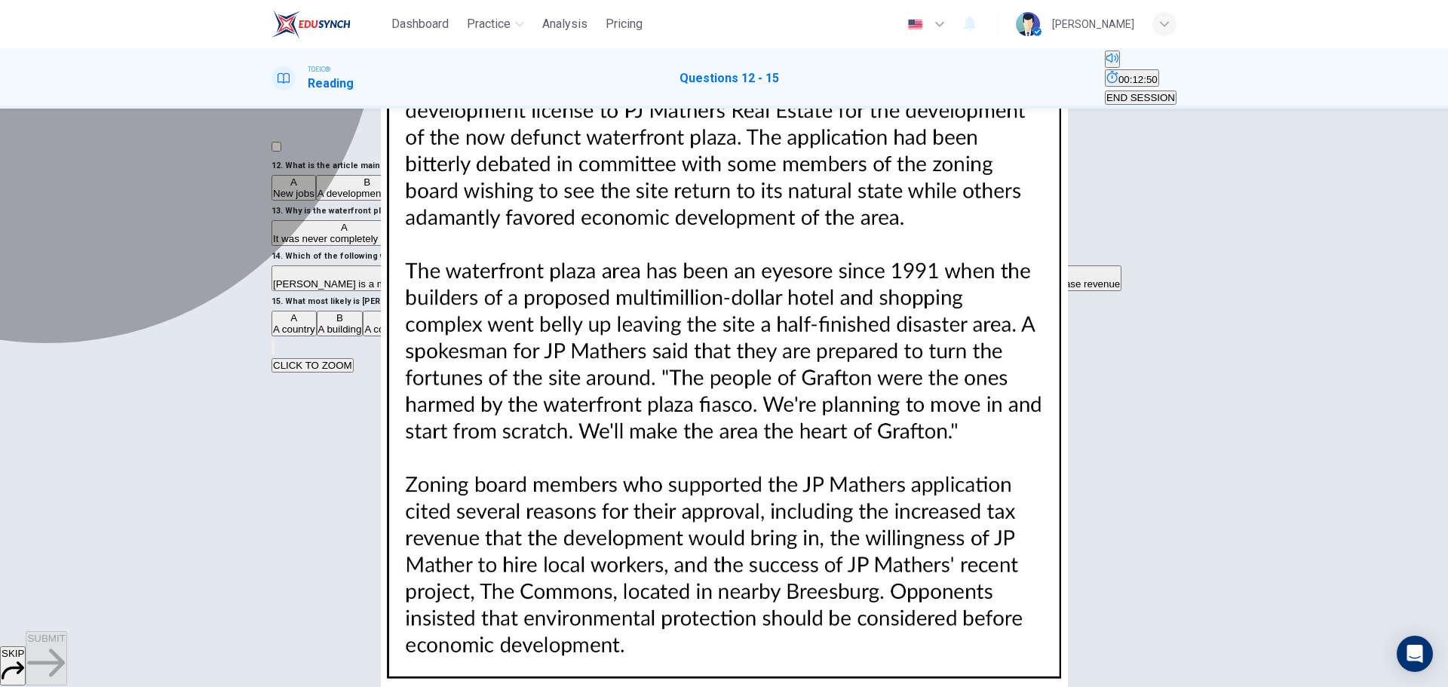
click at [417, 335] on span "A city" at bounding box center [429, 329] width 24 height 11
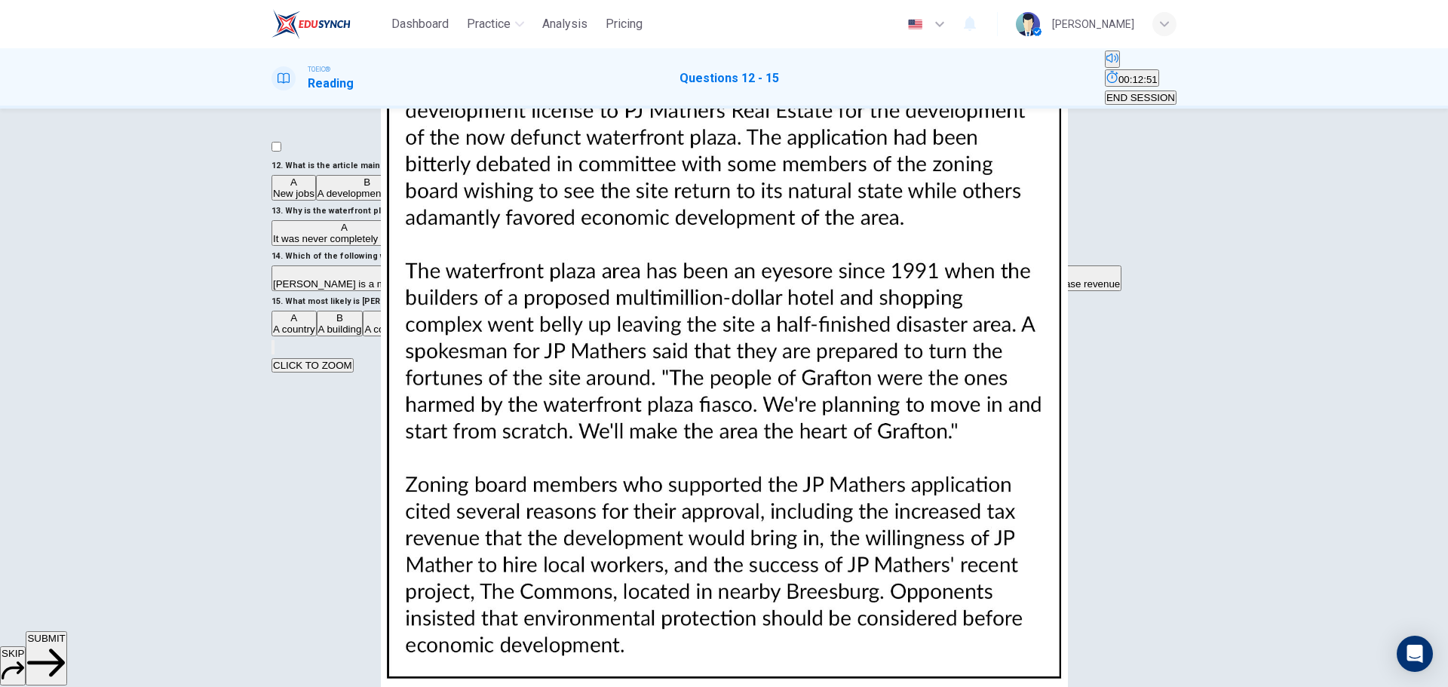
click at [65, 644] on span "SUBMIT" at bounding box center [46, 638] width 38 height 11
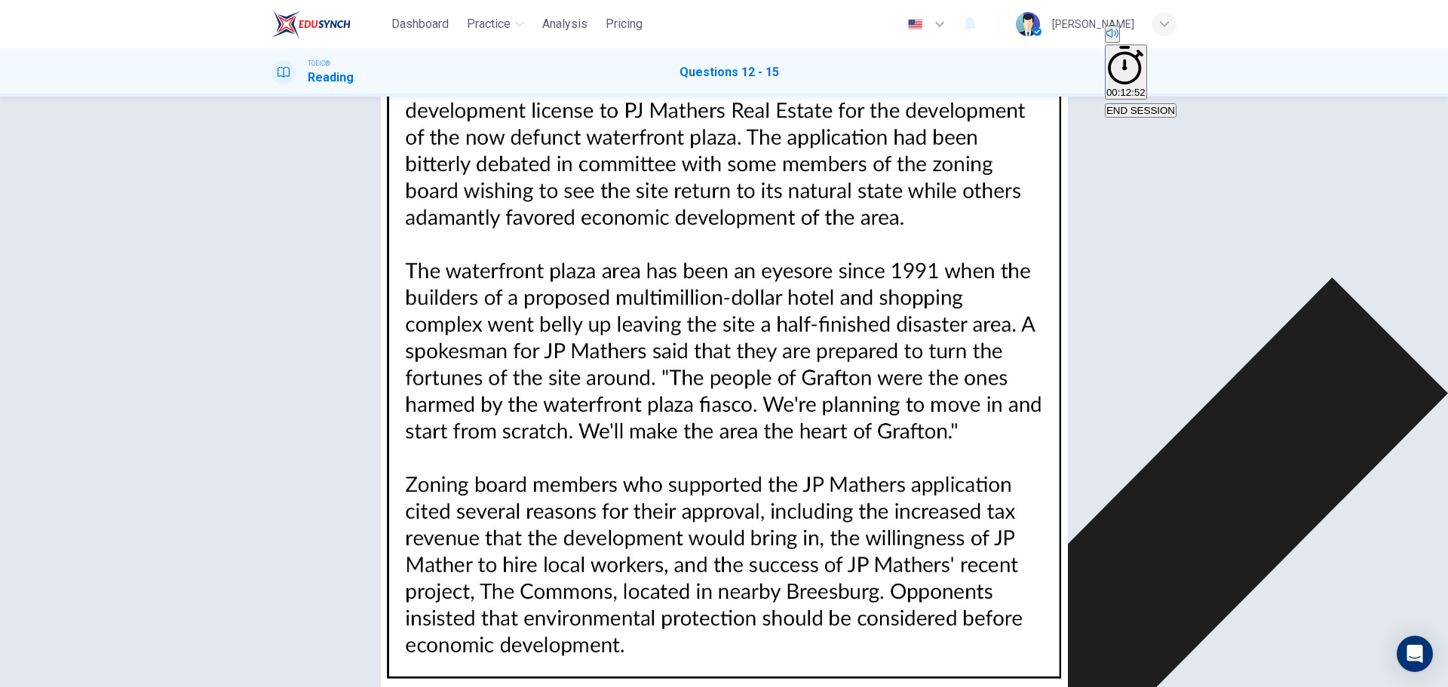
scroll to position [0, 0]
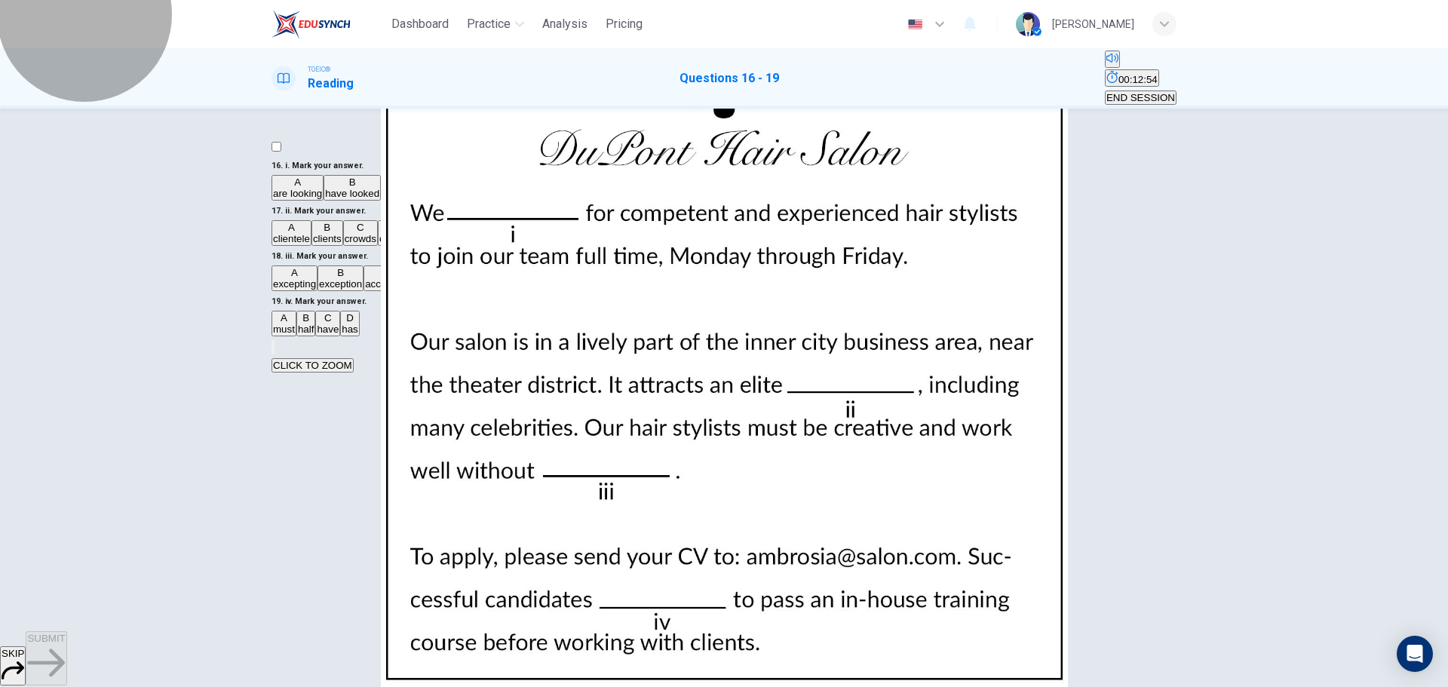
click at [1171, 91] on button "END SESSION" at bounding box center [1141, 98] width 72 height 14
